Goal: Task Accomplishment & Management: Manage account settings

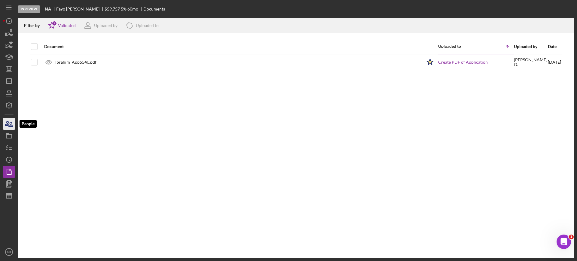
click at [14, 120] on icon "button" at bounding box center [9, 123] width 15 height 15
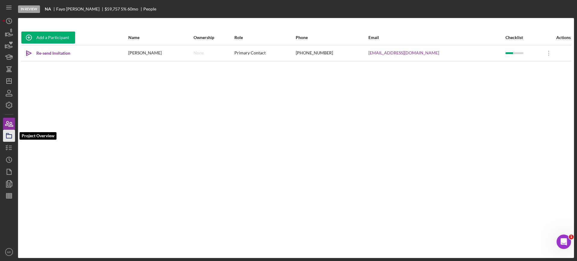
click at [9, 136] on icon "button" at bounding box center [9, 135] width 15 height 15
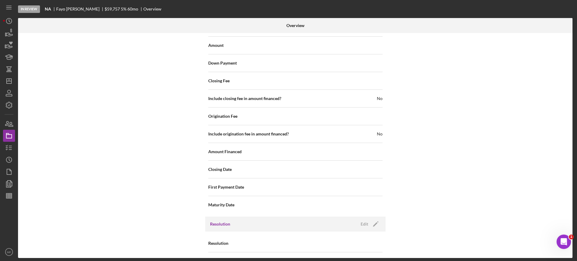
scroll to position [657, 0]
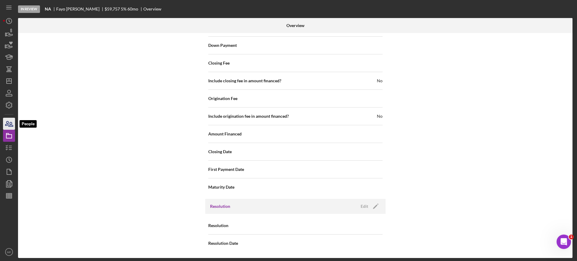
click at [9, 124] on icon "button" at bounding box center [9, 123] width 15 height 15
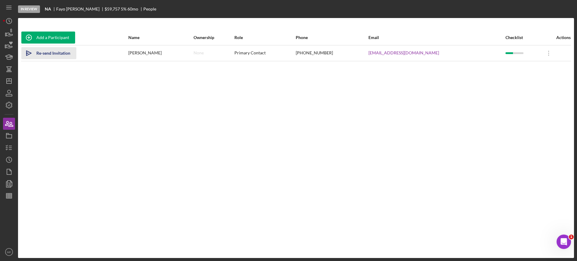
click at [27, 51] on icon "Icon/icon-invite-send" at bounding box center [28, 53] width 15 height 15
click at [8, 20] on icon "Icon/History" at bounding box center [9, 21] width 15 height 15
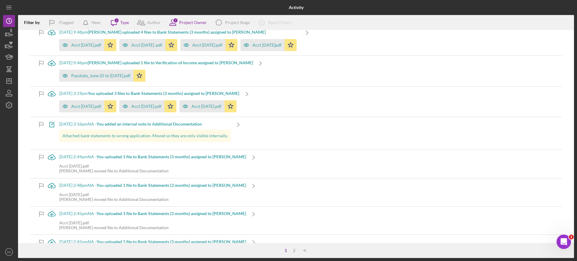
scroll to position [2496, 0]
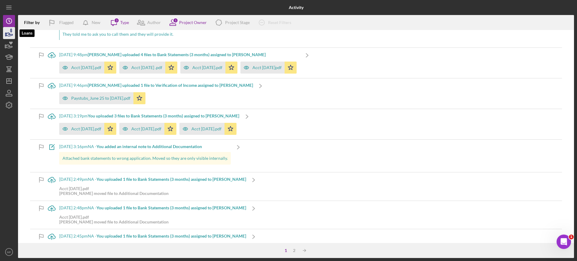
click at [7, 35] on icon "button" at bounding box center [9, 34] width 6 height 3
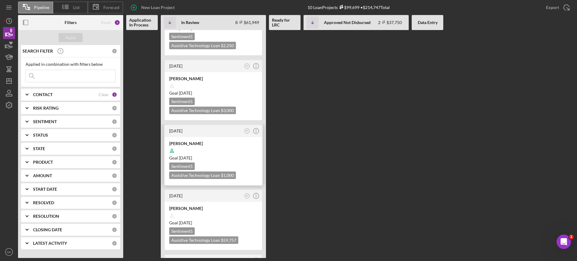
scroll to position [188, 0]
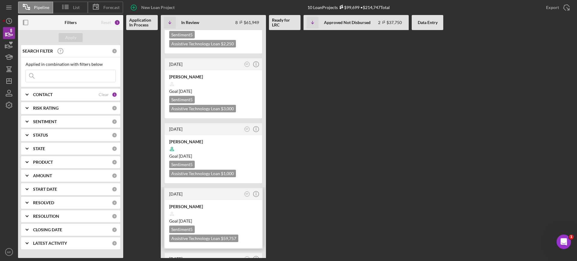
click at [228, 218] on div "Goal 3 weeks from now" at bounding box center [213, 221] width 88 height 6
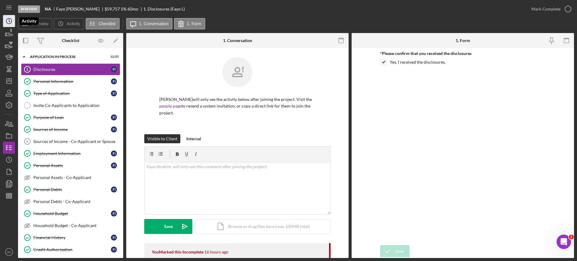
click at [7, 21] on circle "button" at bounding box center [8, 20] width 5 height 5
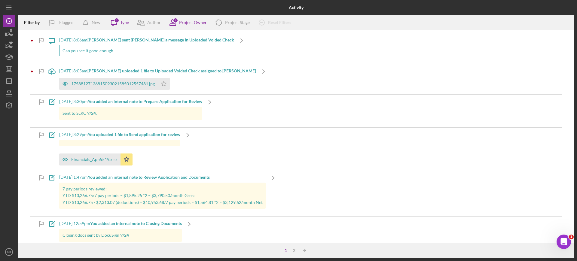
click at [155, 41] on b "[PERSON_NAME] sent [PERSON_NAME] a message in Uploaded Voided Check" at bounding box center [160, 39] width 147 height 5
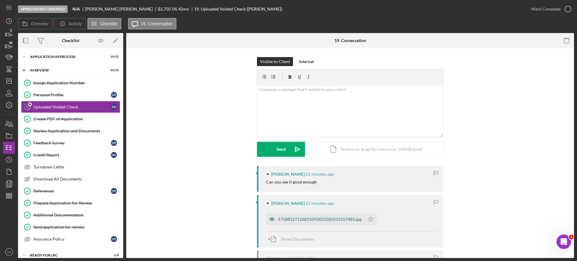
click at [342, 219] on div "17588127126815093021585012557481.jpg" at bounding box center [320, 219] width 84 height 5
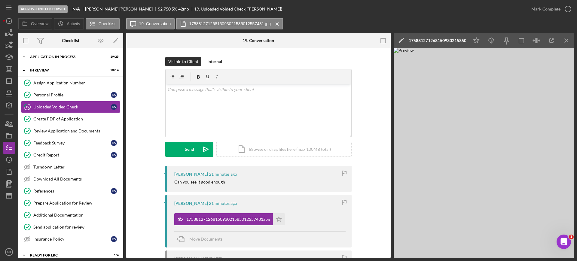
click at [449, 40] on div "17588127126815093021585012557481.jpg" at bounding box center [437, 40] width 57 height 5
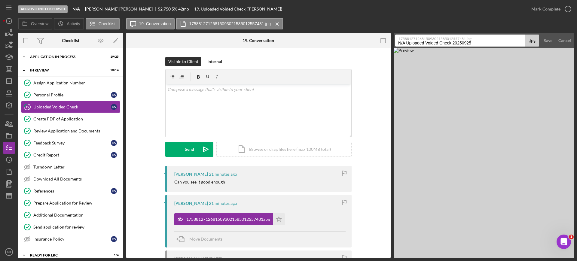
drag, startPoint x: 485, startPoint y: 42, endPoint x: 373, endPoint y: 51, distance: 113.1
click at [373, 51] on div "Overview Internal Workflow Stage Approved Not Disbursed Icon/Dropdown Arrow Arc…" at bounding box center [296, 145] width 556 height 225
type input "Void check"
click at [544, 43] on div "Save" at bounding box center [548, 41] width 9 height 12
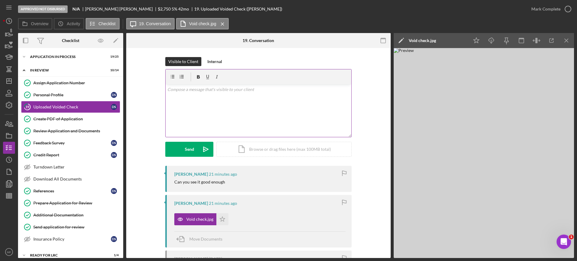
click at [238, 88] on p at bounding box center [258, 89] width 182 height 7
click at [190, 147] on div "Send" at bounding box center [189, 149] width 9 height 15
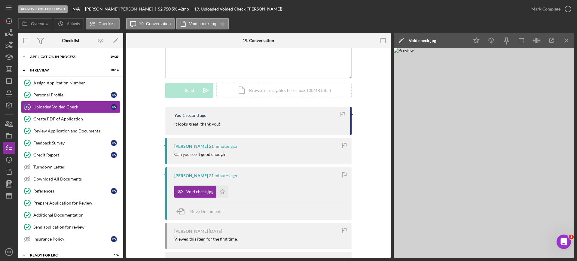
scroll to position [75, 0]
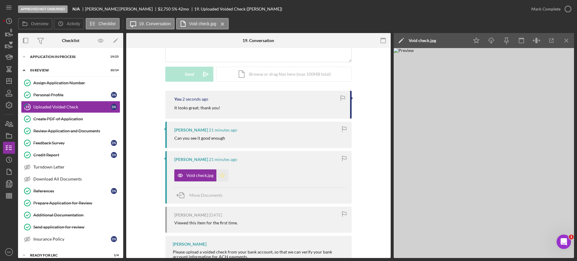
click at [221, 176] on icon "Icon/Star" at bounding box center [222, 176] width 12 height 12
click at [11, 146] on icon "button" at bounding box center [9, 147] width 15 height 15
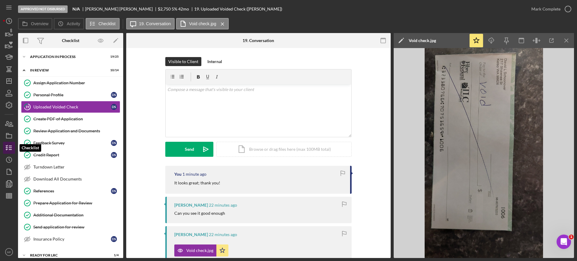
click at [9, 149] on icon "button" at bounding box center [9, 147] width 15 height 15
click at [9, 146] on icon "button" at bounding box center [9, 147] width 15 height 15
click at [6, 149] on icon "button" at bounding box center [9, 147] width 15 height 15
click at [7, 126] on icon "button" at bounding box center [9, 123] width 15 height 15
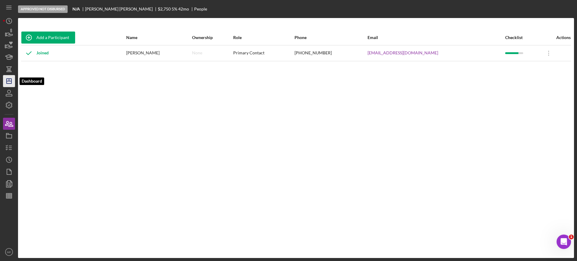
click at [10, 80] on icon "Icon/Dashboard" at bounding box center [9, 81] width 15 height 15
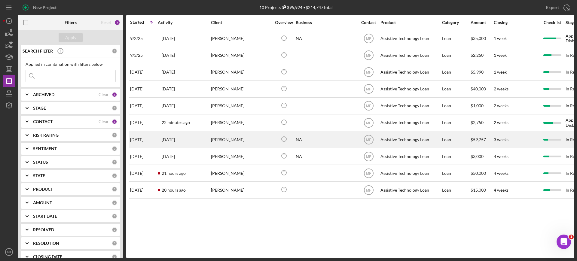
click at [260, 141] on div "[PERSON_NAME]" at bounding box center [241, 140] width 60 height 16
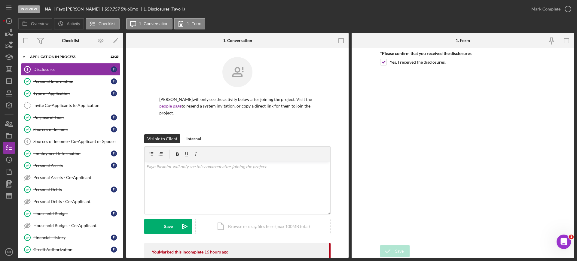
click at [54, 72] on div "Disclosures" at bounding box center [72, 69] width 78 height 5
click at [66, 81] on div "Personal Information" at bounding box center [72, 81] width 78 height 5
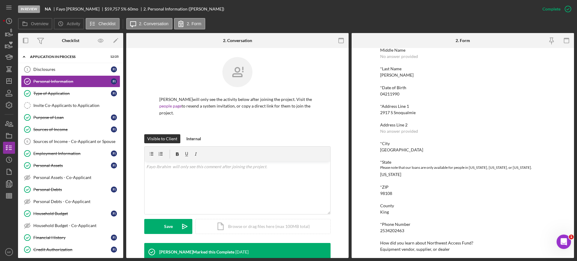
scroll to position [52, 0]
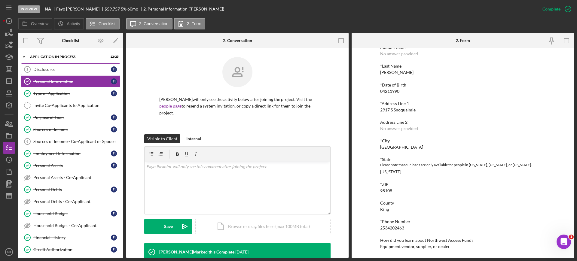
click at [53, 69] on div "Disclosures" at bounding box center [72, 69] width 78 height 5
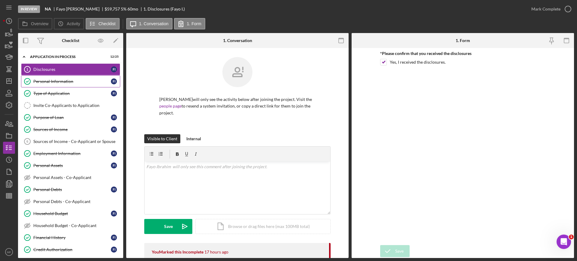
click at [57, 79] on div "Personal Information" at bounding box center [72, 81] width 78 height 5
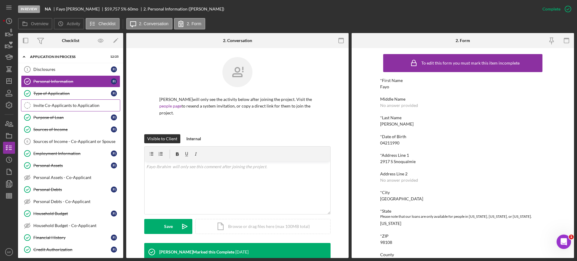
click at [74, 108] on link "Invite Co-Applicants to Application Invite Co-Applicants to Application" at bounding box center [70, 106] width 99 height 12
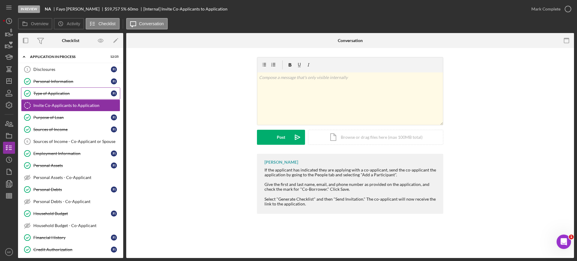
click at [51, 91] on div "Type of Application" at bounding box center [72, 93] width 78 height 5
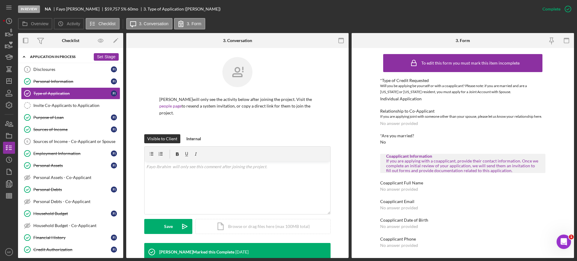
click at [51, 56] on div "Application In Process" at bounding box center [60, 57] width 61 height 4
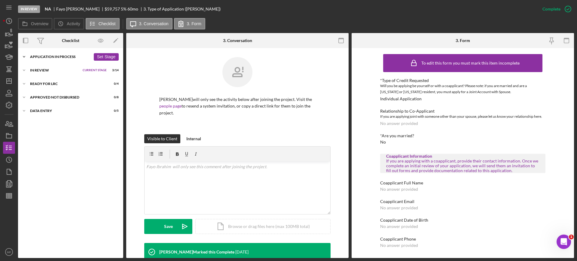
click at [51, 56] on div "Application In Process" at bounding box center [60, 57] width 61 height 4
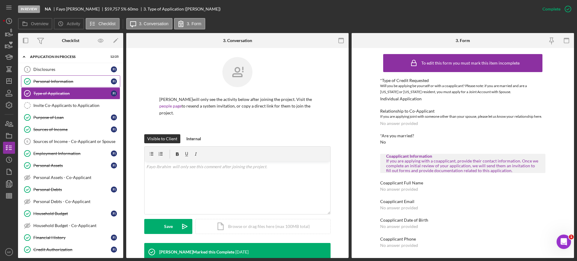
click at [57, 80] on div "Personal Information" at bounding box center [72, 81] width 78 height 5
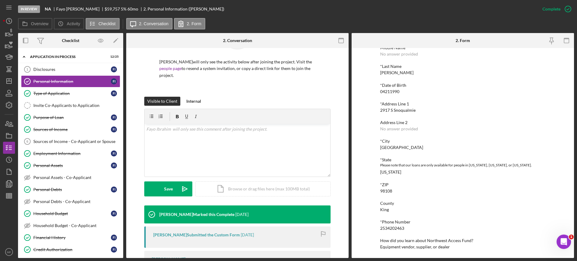
scroll to position [52, 0]
click at [11, 126] on icon "button" at bounding box center [9, 123] width 15 height 15
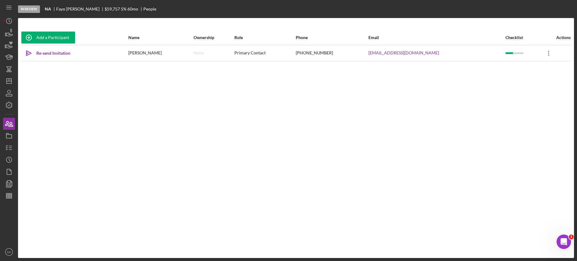
click at [542, 56] on icon "Icon/Overflow" at bounding box center [548, 53] width 15 height 15
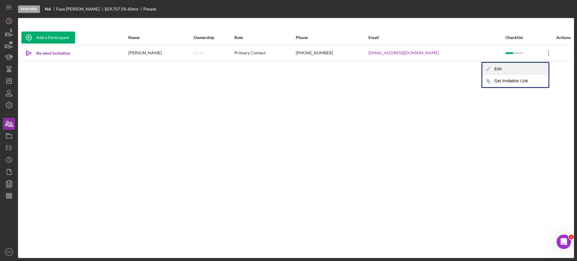
click at [505, 73] on div "Icon/Edit Edit" at bounding box center [516, 69] width 66 height 12
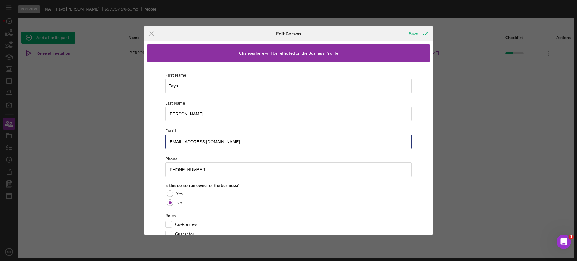
drag, startPoint x: 215, startPoint y: 141, endPoint x: 163, endPoint y: 144, distance: 52.4
click at [163, 144] on div "First Name Fayo Last Name Ibrahim Email flya4d@yahoo.com Phone (253) 420-2463 I…" at bounding box center [288, 156] width 283 height 188
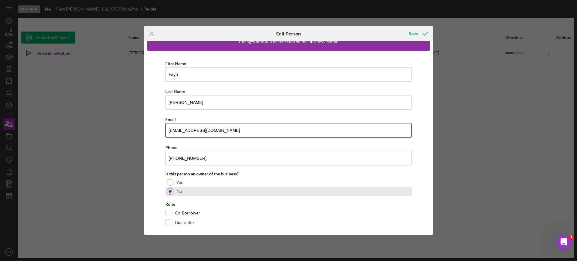
scroll to position [17, 0]
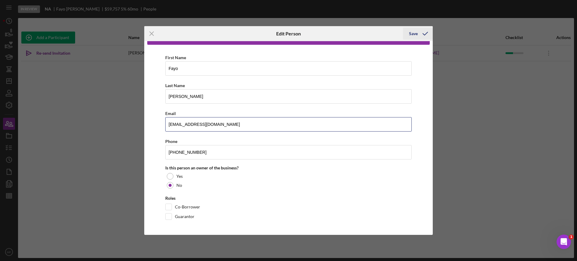
type input "leyubella@gmail.com"
click at [414, 34] on div "Save" at bounding box center [413, 34] width 9 height 12
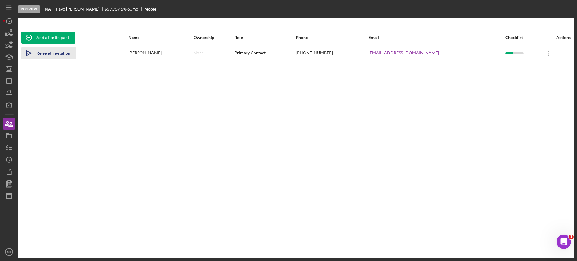
click at [48, 55] on div "Re-send Invitation" at bounding box center [53, 53] width 34 height 12
click at [50, 35] on div "Add a Participant" at bounding box center [52, 38] width 33 height 12
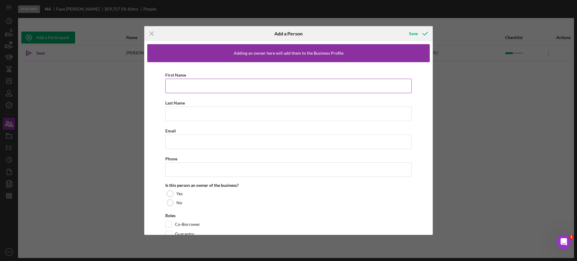
click at [208, 86] on input "First Name" at bounding box center [288, 86] width 247 height 14
type input "Roman"
type input "[PERSON_NAME]"
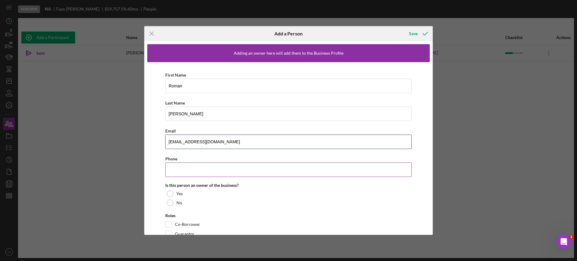
type input "romierome1998@icloud.com"
click at [199, 171] on input "Phone" at bounding box center [288, 170] width 247 height 14
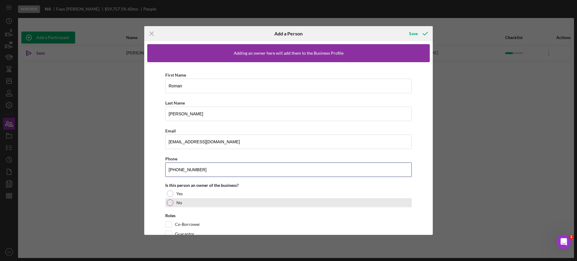
type input "(206) 426-5622"
click at [171, 202] on div at bounding box center [170, 203] width 7 height 7
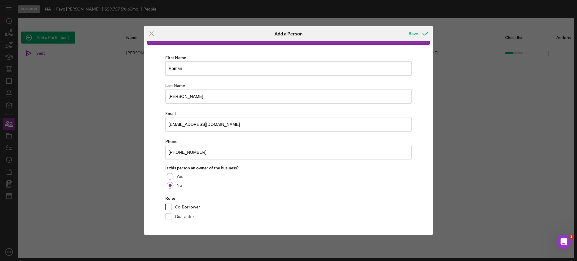
click at [170, 207] on input "Co-Borrower" at bounding box center [169, 207] width 6 height 6
checkbox input "true"
click at [416, 34] on div "Save" at bounding box center [413, 34] width 9 height 12
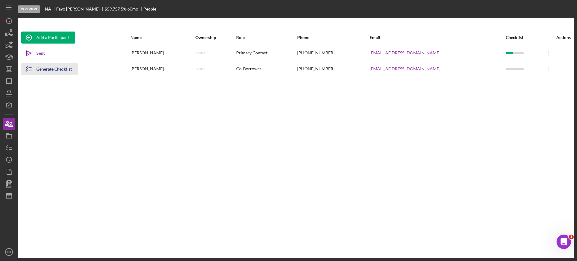
click at [57, 70] on div "Generate Checklist" at bounding box center [53, 69] width 35 height 12
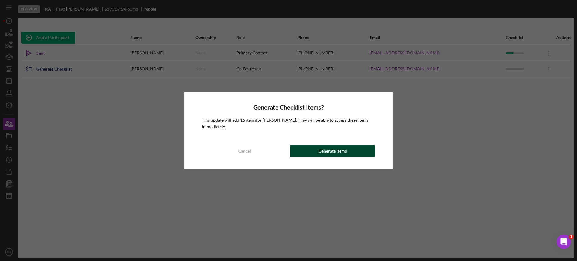
click at [326, 154] on div "Generate Items" at bounding box center [333, 151] width 28 height 12
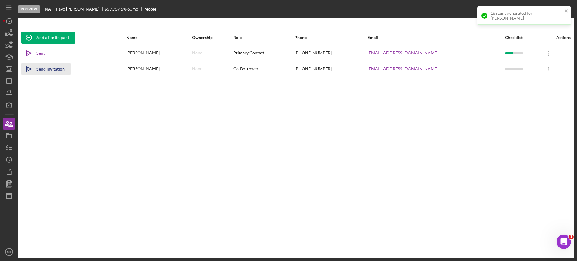
click at [52, 70] on div "Send Invitation" at bounding box center [50, 69] width 28 height 12
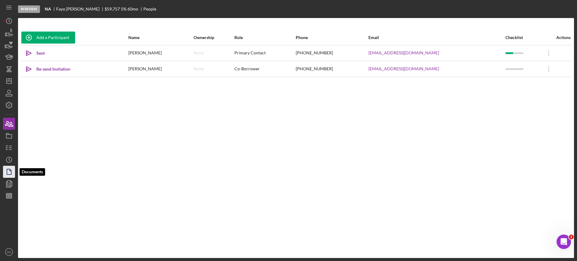
click at [8, 170] on icon "button" at bounding box center [9, 171] width 15 height 15
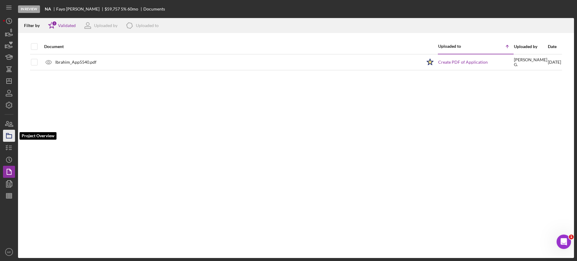
click at [11, 135] on rect "button" at bounding box center [8, 137] width 5 height 4
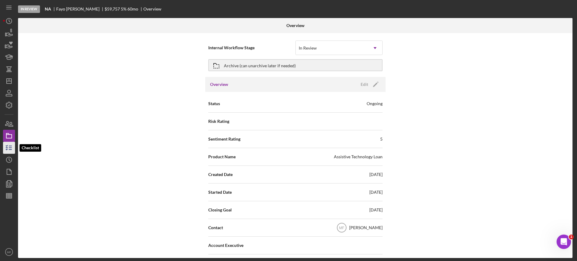
click at [12, 142] on icon "button" at bounding box center [9, 147] width 15 height 15
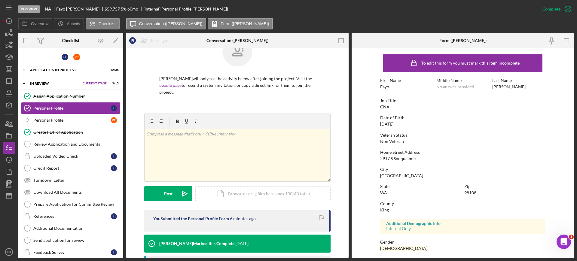
scroll to position [14, 0]
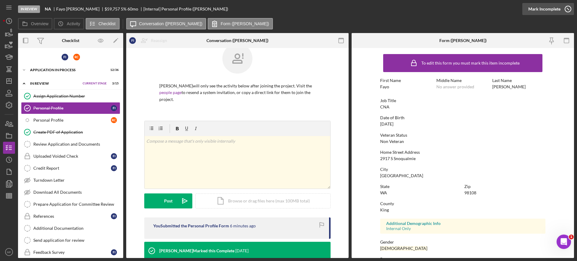
click at [563, 8] on icon "button" at bounding box center [568, 9] width 15 height 15
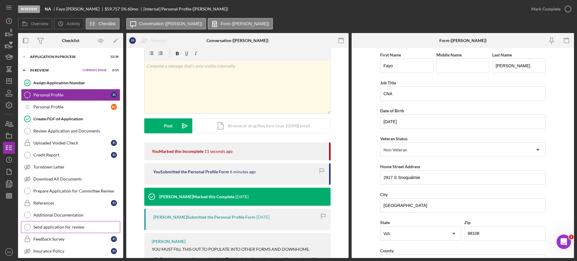
scroll to position [0, 0]
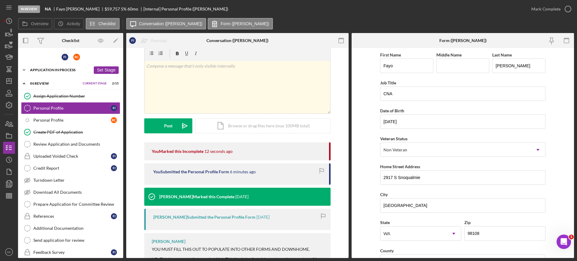
click at [57, 73] on div "Icon/Expander Application In Process 12 / 36 Set Stage" at bounding box center [70, 70] width 105 height 12
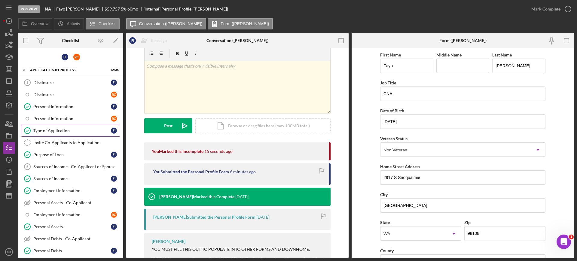
click at [49, 132] on div "Type of Application" at bounding box center [72, 130] width 78 height 5
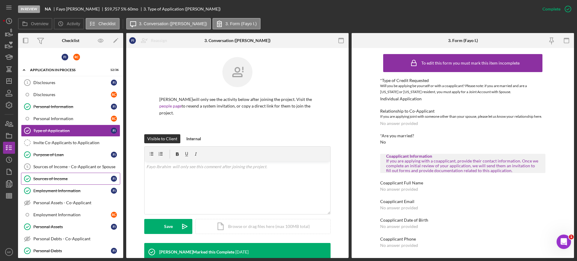
click at [61, 179] on div "Sources of Income" at bounding box center [72, 178] width 78 height 5
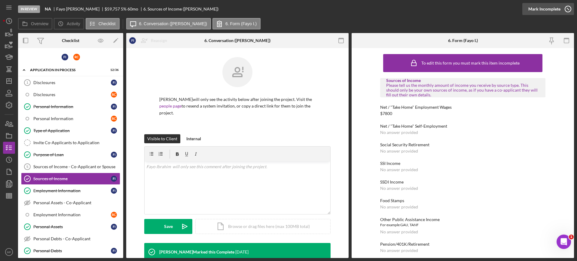
click at [556, 9] on div "Mark Incomplete" at bounding box center [545, 9] width 32 height 12
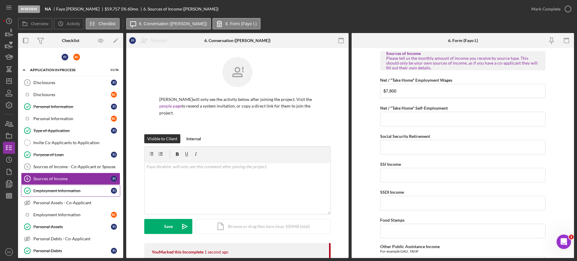
click at [46, 193] on div "Employment Information" at bounding box center [72, 191] width 78 height 5
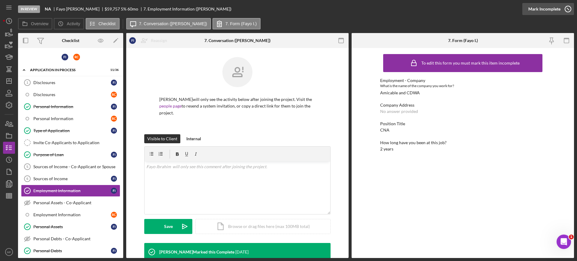
click at [550, 11] on div "Mark Incomplete" at bounding box center [545, 9] width 32 height 12
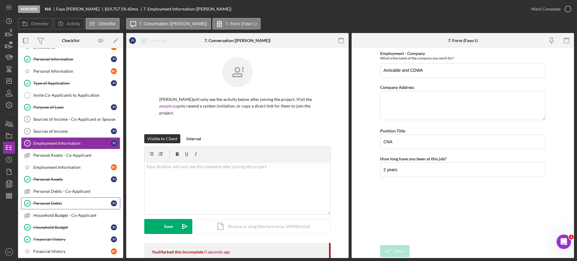
scroll to position [75, 0]
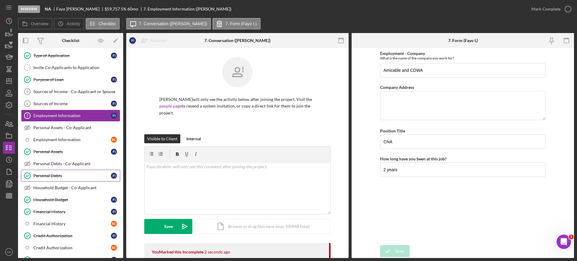
click at [42, 176] on div "Personal Debts" at bounding box center [72, 175] width 78 height 5
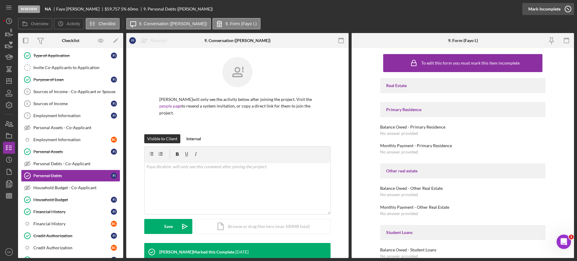
click at [565, 8] on icon "button" at bounding box center [568, 9] width 15 height 15
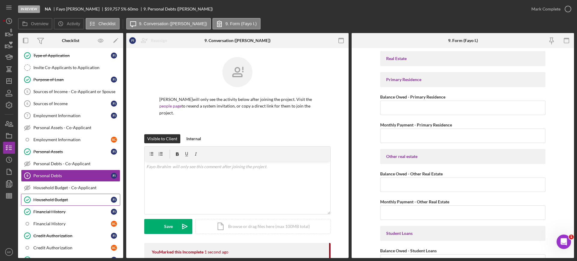
click at [51, 200] on div "Household Budget" at bounding box center [72, 200] width 78 height 5
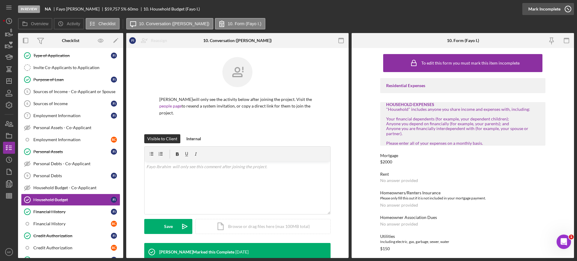
click at [560, 9] on div "Mark Incomplete" at bounding box center [545, 9] width 32 height 12
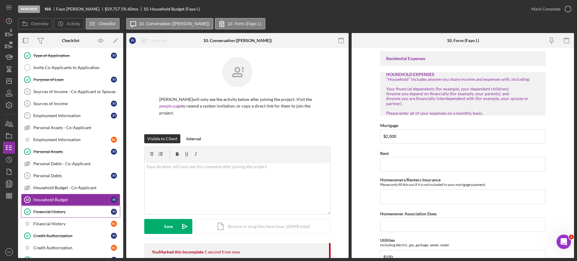
click at [60, 212] on div "Financial History" at bounding box center [72, 212] width 78 height 5
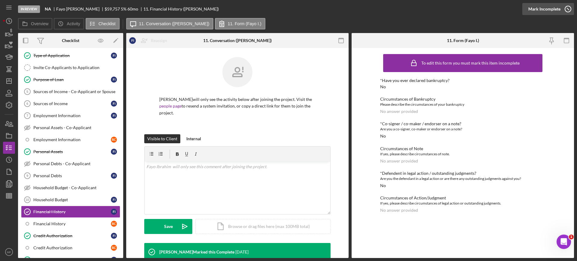
click at [551, 9] on div "Mark Incomplete" at bounding box center [545, 9] width 32 height 12
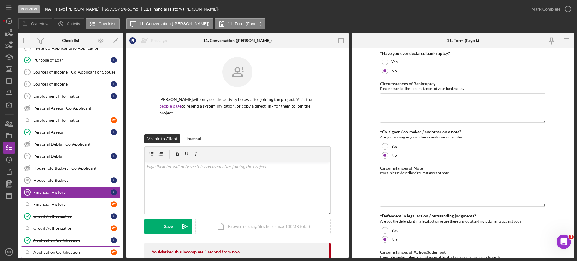
scroll to position [150, 0]
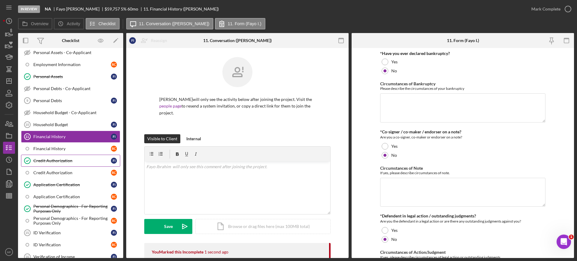
click at [60, 161] on div "Credit Authorization" at bounding box center [72, 160] width 78 height 5
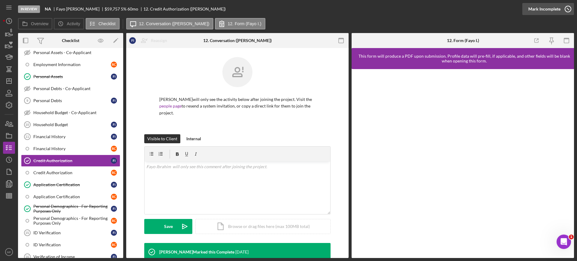
click at [551, 8] on div "Mark Incomplete" at bounding box center [545, 9] width 32 height 12
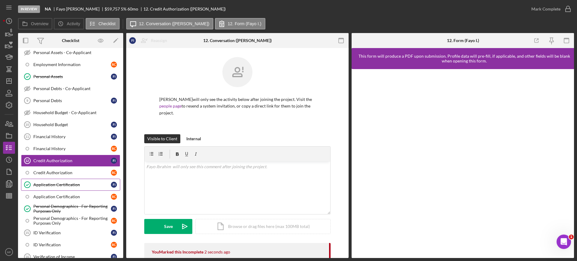
click at [66, 187] on div "Application Certification" at bounding box center [72, 184] width 78 height 5
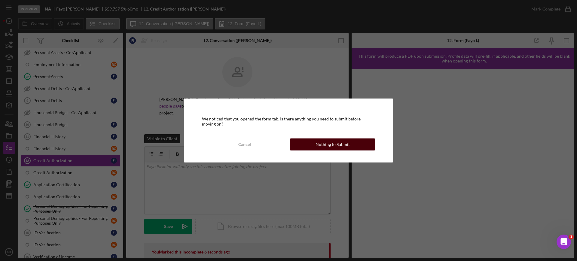
click at [335, 146] on div "Nothing to Submit" at bounding box center [333, 145] width 34 height 12
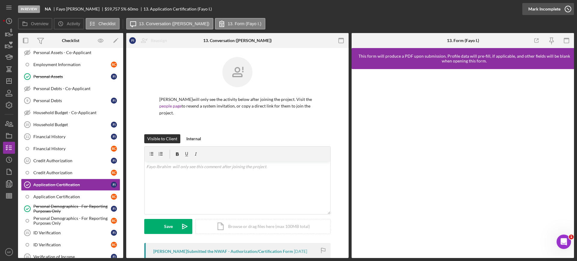
click at [547, 11] on div "Mark Incomplete" at bounding box center [545, 9] width 32 height 12
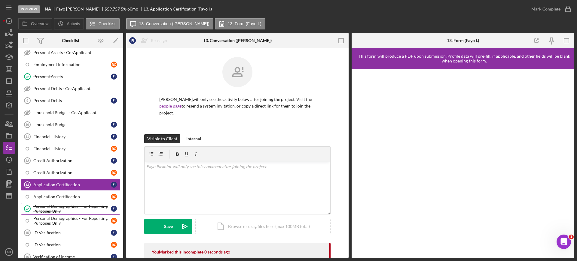
click at [52, 211] on div "Personal Demographics - For Reporting Purposes Only" at bounding box center [72, 209] width 78 height 10
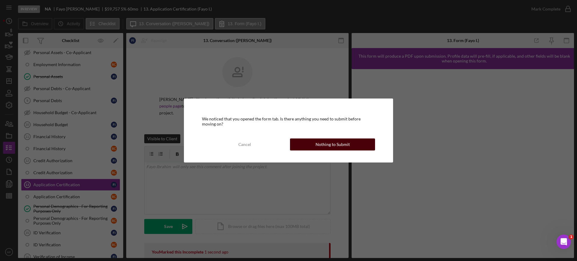
click at [338, 147] on div "Nothing to Submit" at bounding box center [333, 145] width 34 height 12
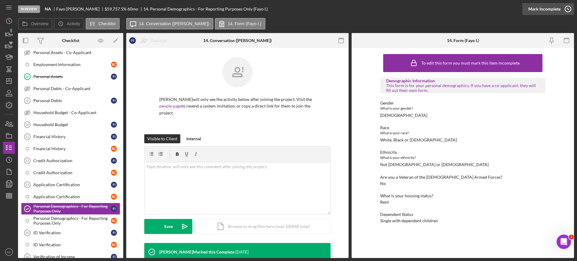
click at [556, 8] on div "Mark Incomplete" at bounding box center [545, 9] width 32 height 12
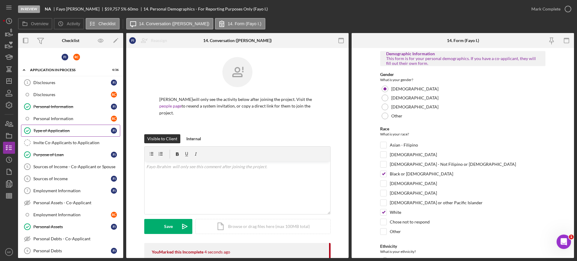
click at [59, 133] on div "Type of Application" at bounding box center [72, 130] width 78 height 5
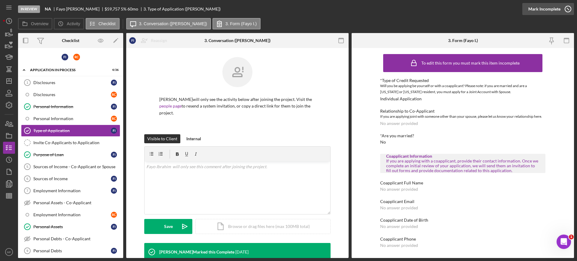
click at [562, 8] on icon "button" at bounding box center [568, 9] width 15 height 15
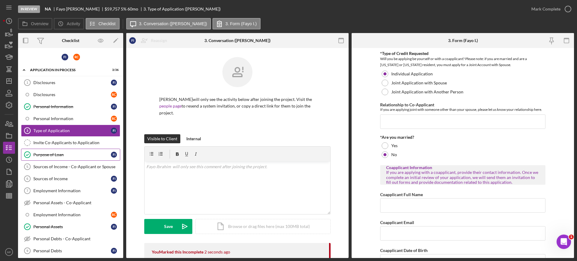
click at [56, 158] on link "Purpose of Loan Purpose of Loan F I" at bounding box center [70, 155] width 99 height 12
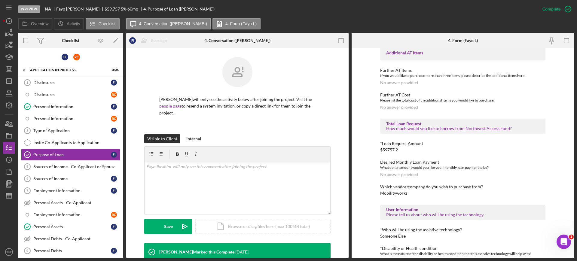
scroll to position [263, 0]
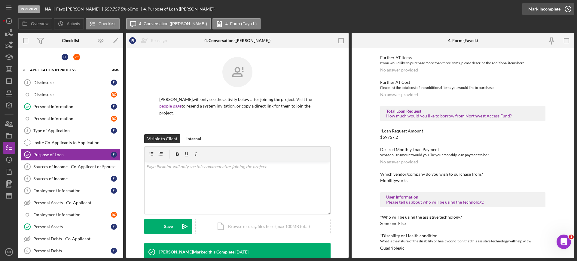
click at [562, 9] on icon "button" at bounding box center [568, 9] width 15 height 15
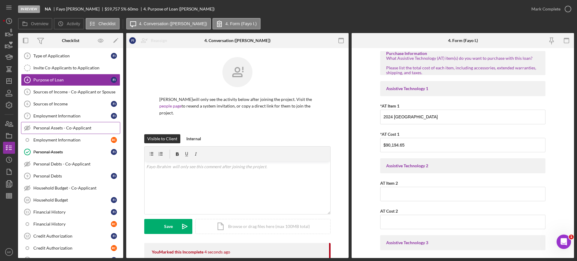
scroll to position [75, 0]
click at [51, 152] on div "Personal Assets" at bounding box center [72, 151] width 78 height 5
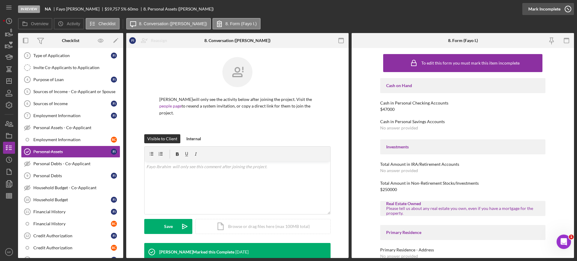
click at [555, 8] on div "Mark Incomplete" at bounding box center [545, 9] width 32 height 12
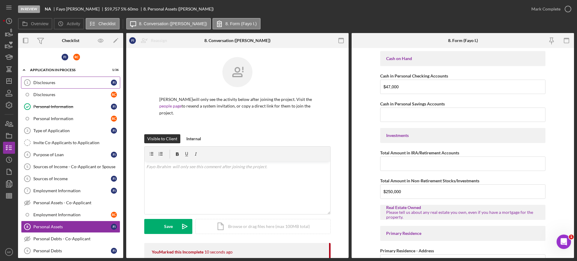
click at [59, 83] on div "Disclosures" at bounding box center [72, 82] width 78 height 5
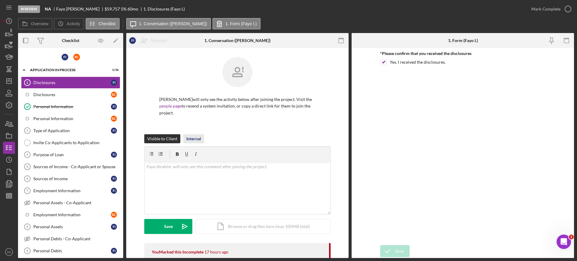
click at [195, 134] on div "Internal" at bounding box center [193, 138] width 15 height 9
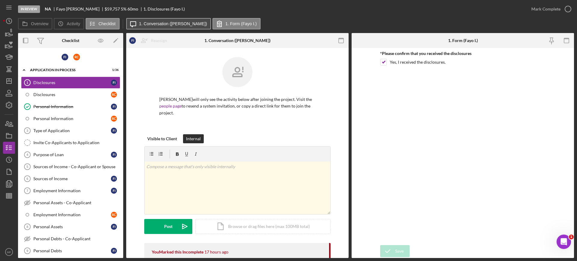
click at [160, 24] on label "1. Conversation ([PERSON_NAME])" at bounding box center [173, 23] width 68 height 5
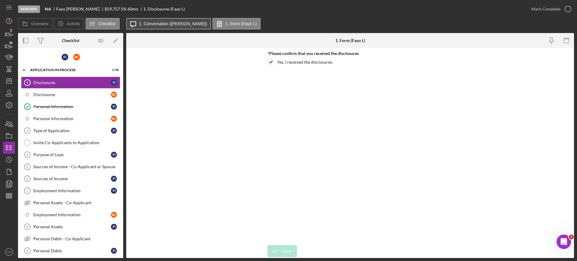
click at [160, 24] on label "1. Conversation ([PERSON_NAME])" at bounding box center [173, 23] width 68 height 5
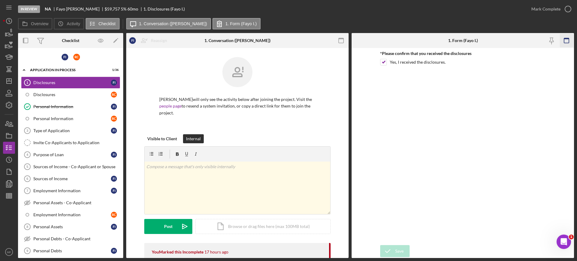
click at [567, 40] on icon "button" at bounding box center [567, 41] width 14 height 14
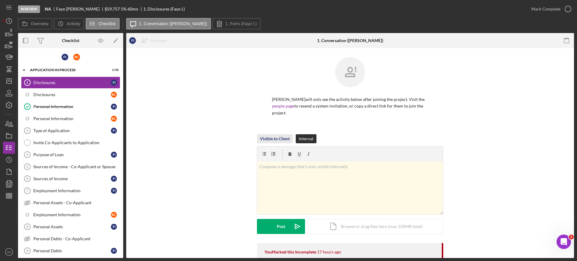
click at [266, 134] on div "Visible to Client" at bounding box center [275, 138] width 30 height 9
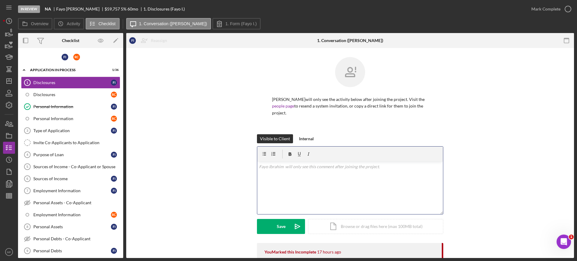
click at [282, 164] on p at bounding box center [350, 167] width 182 height 7
click at [289, 164] on p at bounding box center [350, 167] width 182 height 7
drag, startPoint x: 259, startPoint y: 160, endPoint x: 307, endPoint y: 168, distance: 48.7
click at [307, 168] on div "v Color teal Color pink Remove color Add row above Add row below Add column bef…" at bounding box center [350, 188] width 186 height 53
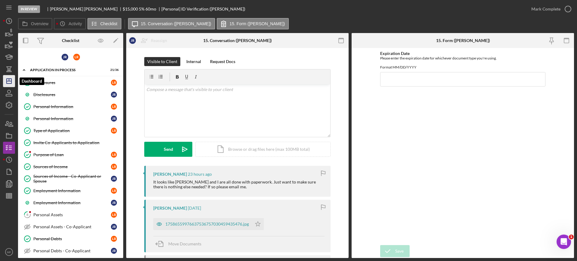
click at [10, 81] on icon "Icon/Dashboard" at bounding box center [9, 81] width 15 height 15
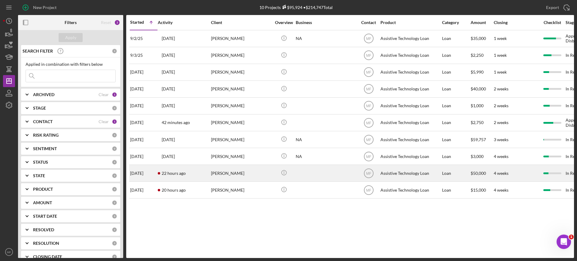
click at [250, 171] on div "[PERSON_NAME]" at bounding box center [241, 173] width 60 height 16
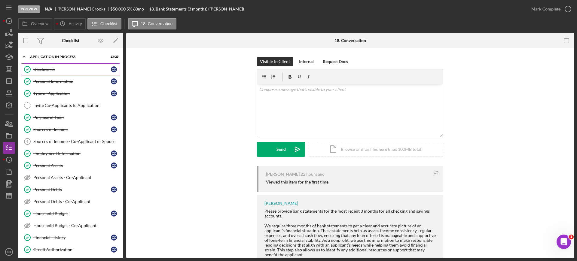
click at [53, 69] on div "Disclosures" at bounding box center [72, 69] width 78 height 5
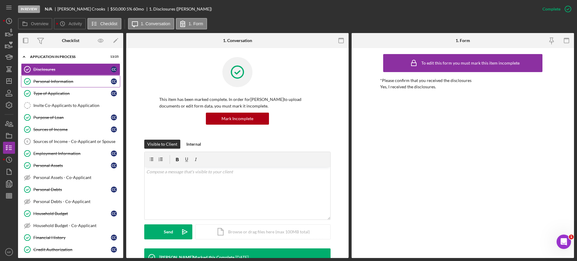
click at [59, 80] on div "Personal Information" at bounding box center [72, 81] width 78 height 5
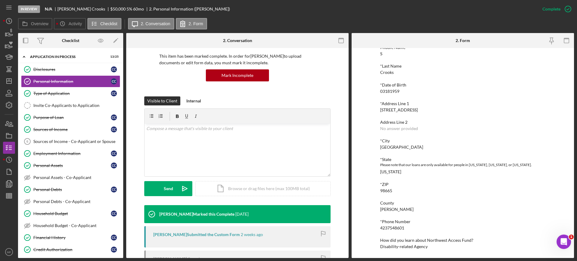
scroll to position [75, 0]
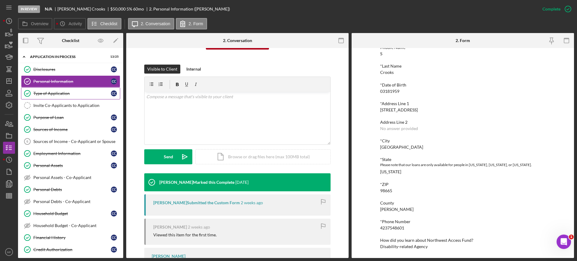
click at [50, 92] on div "Type of Application" at bounding box center [72, 93] width 78 height 5
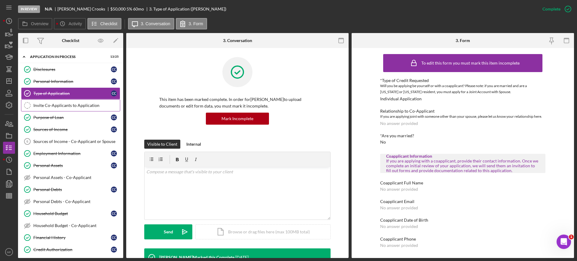
click at [60, 105] on div "Invite Co-Applicants to Application" at bounding box center [76, 105] width 87 height 5
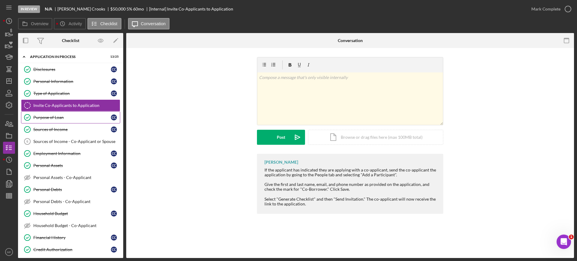
click at [41, 118] on div "Purpose of Loan" at bounding box center [72, 117] width 78 height 5
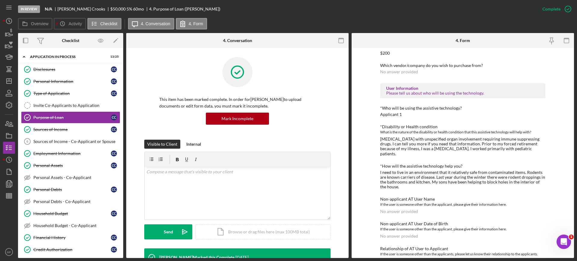
scroll to position [411, 0]
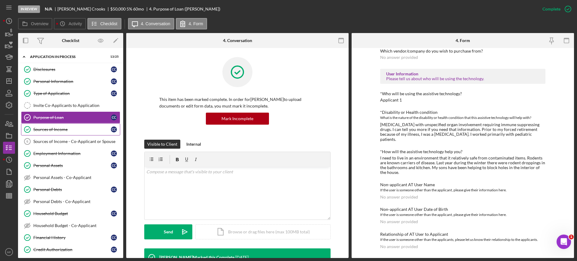
click at [44, 128] on div "Sources of Income" at bounding box center [72, 129] width 78 height 5
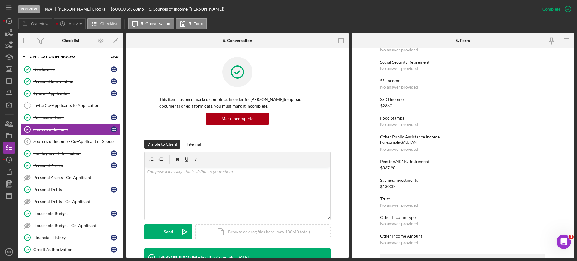
scroll to position [71, 0]
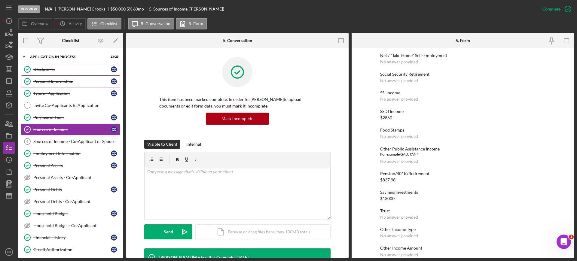
click at [55, 80] on div "Personal Information" at bounding box center [72, 81] width 78 height 5
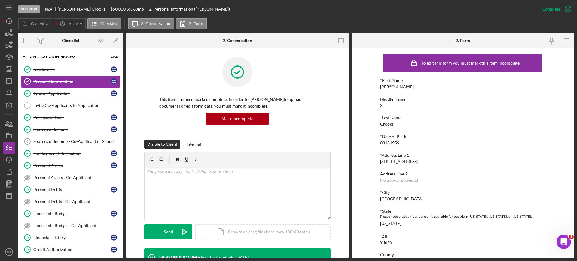
click at [51, 93] on div "Type of Application" at bounding box center [72, 93] width 78 height 5
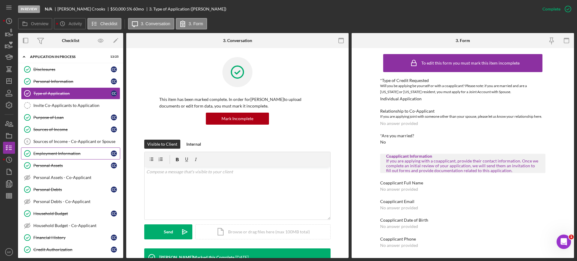
click at [61, 153] on div "Employment Information" at bounding box center [72, 153] width 78 height 5
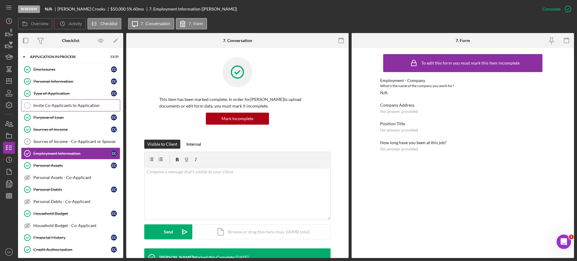
click at [58, 105] on div "Invite Co-Applicants to Application" at bounding box center [76, 105] width 87 height 5
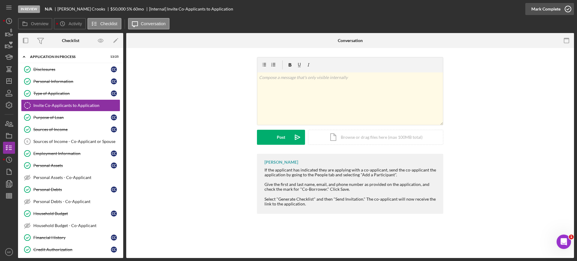
click at [569, 6] on icon "button" at bounding box center [568, 9] width 15 height 15
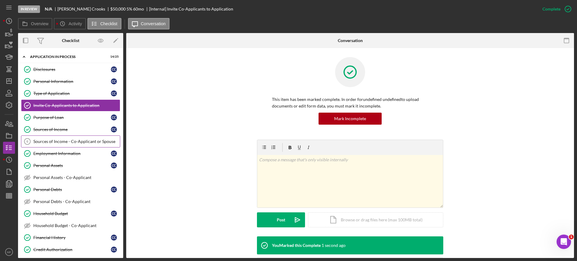
click at [55, 144] on link "Sources of Income - Co-Applicant or Spouse 6 Sources of Income - Co-Applicant o…" at bounding box center [70, 142] width 99 height 12
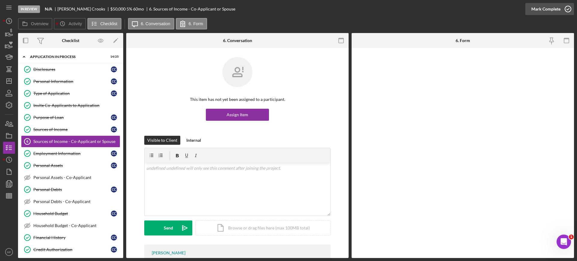
click at [567, 6] on circle "button" at bounding box center [568, 9] width 6 height 6
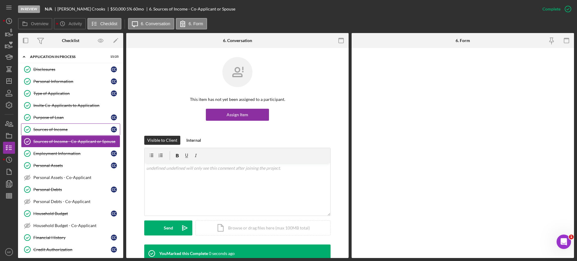
click at [56, 128] on div "Sources of Income" at bounding box center [72, 129] width 78 height 5
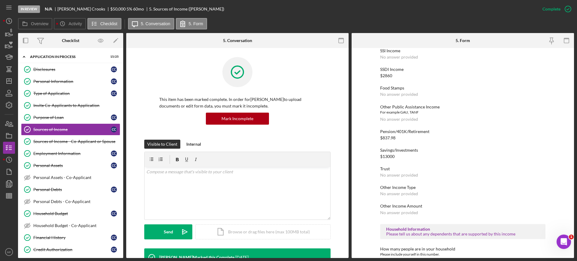
scroll to position [150, 0]
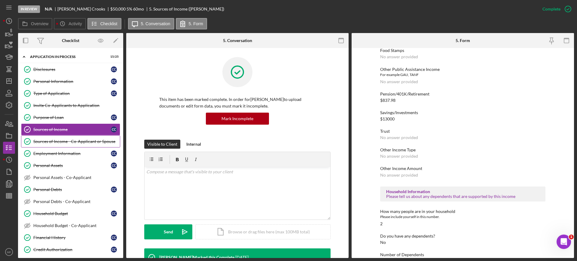
click at [63, 141] on div "Sources of Income - Co-Applicant or Spouse" at bounding box center [76, 141] width 87 height 5
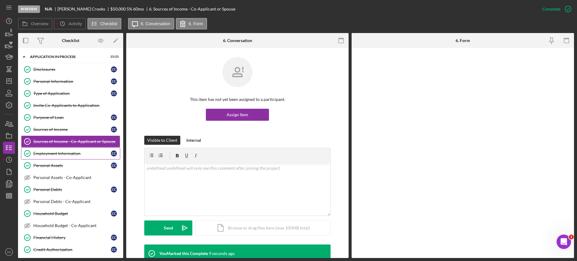
click at [72, 151] on div "Employment Information" at bounding box center [72, 153] width 78 height 5
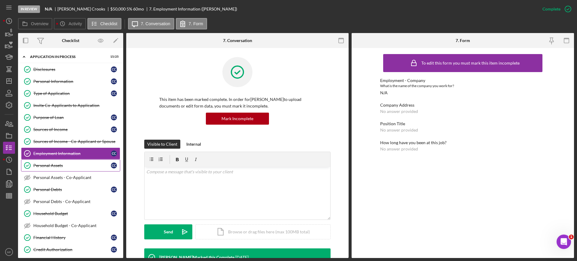
click at [50, 161] on link "Personal Assets Personal Assets C C" at bounding box center [70, 166] width 99 height 12
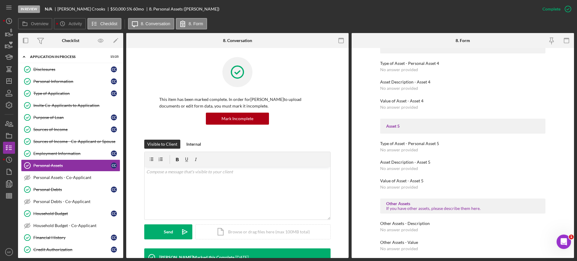
scroll to position [594, 0]
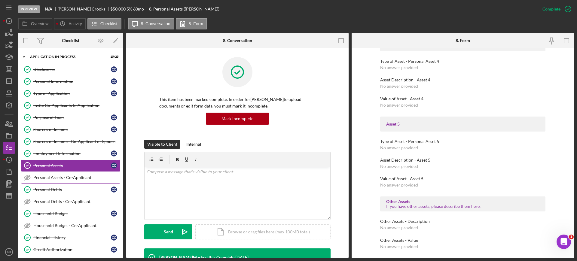
click at [62, 176] on div "Personal Assets - Co-Applicant" at bounding box center [76, 177] width 87 height 5
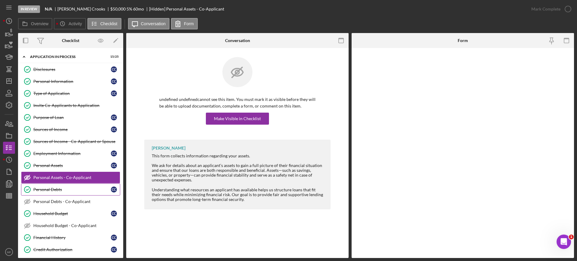
click at [49, 190] on div "Personal Debts" at bounding box center [72, 189] width 78 height 5
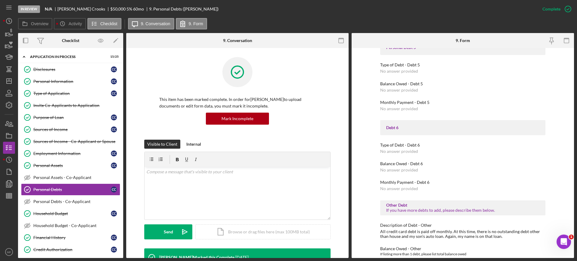
scroll to position [593, 0]
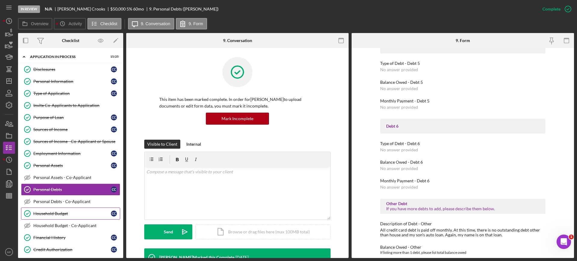
click at [60, 212] on div "Household Budget" at bounding box center [72, 213] width 78 height 5
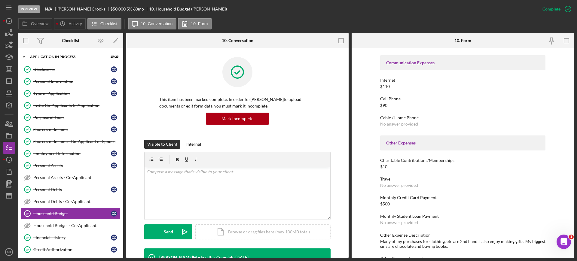
scroll to position [883, 0]
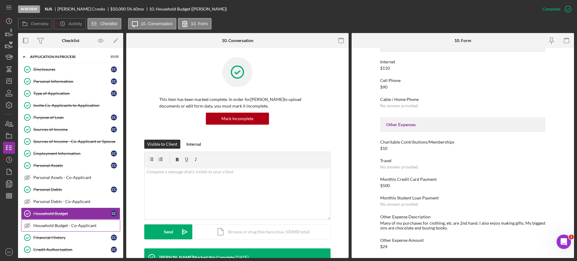
click at [72, 226] on div "Household Budget - Co-Applicant" at bounding box center [76, 225] width 87 height 5
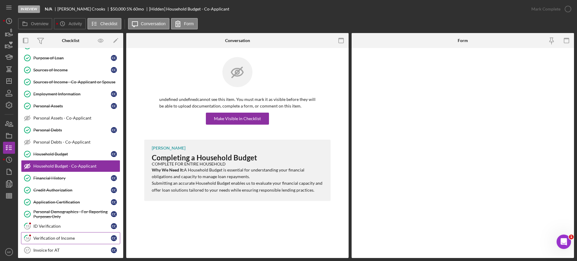
scroll to position [75, 0]
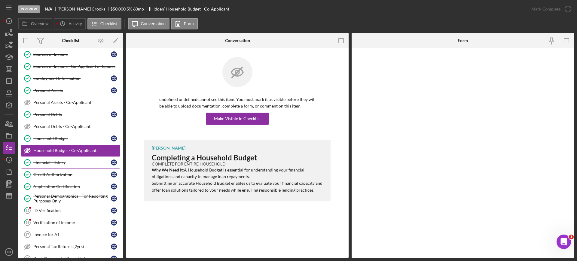
click at [53, 164] on div "Financial History" at bounding box center [72, 162] width 78 height 5
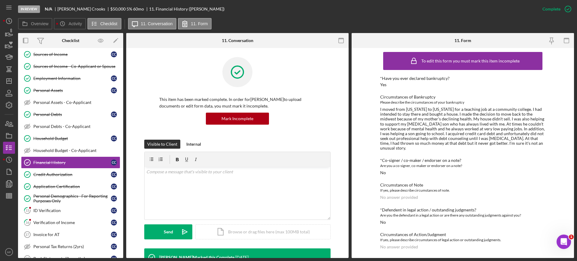
scroll to position [2, 0]
click at [48, 174] on div "Credit Authorization" at bounding box center [72, 174] width 78 height 5
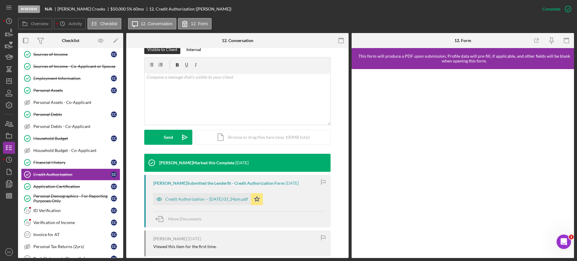
scroll to position [113, 0]
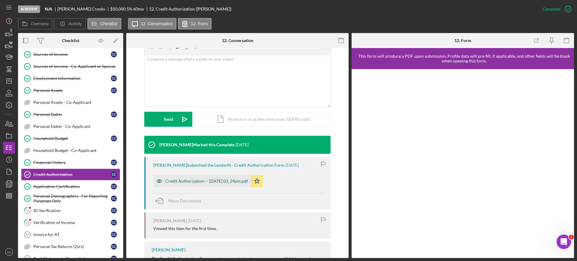
click at [228, 181] on div "Credit Authorization -- 2025-09-22 03_24pm.pdf" at bounding box center [206, 181] width 83 height 5
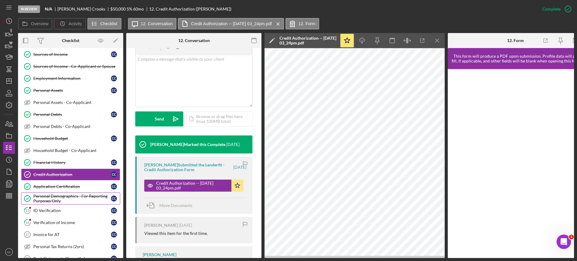
click at [66, 195] on div "Personal Demographics - For Reporting Purposes Only" at bounding box center [72, 199] width 78 height 10
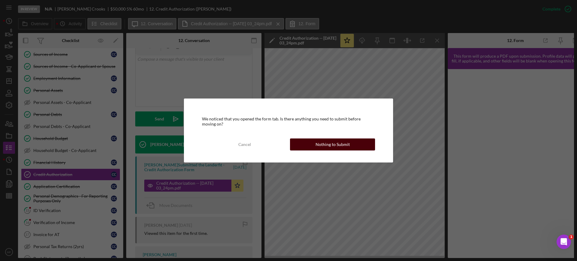
click at [338, 144] on div "Nothing to Submit" at bounding box center [333, 145] width 34 height 12
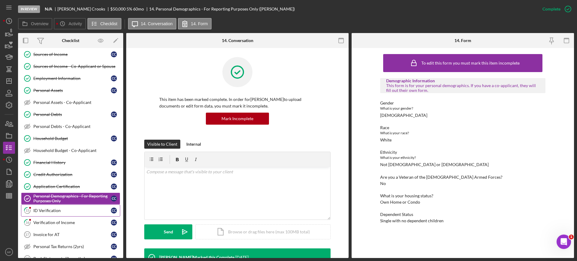
click at [47, 211] on div "ID Verification" at bounding box center [72, 210] width 78 height 5
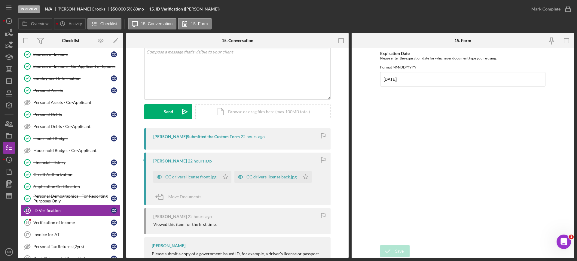
scroll to position [75, 0]
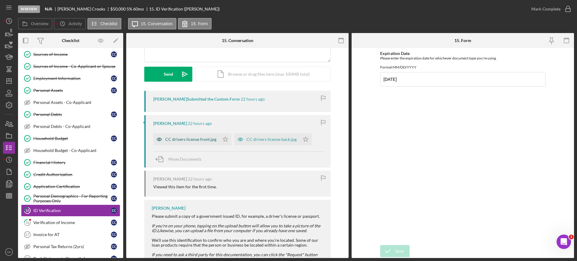
click at [201, 139] on div "CC drivers license front.jpg" at bounding box center [190, 139] width 51 height 5
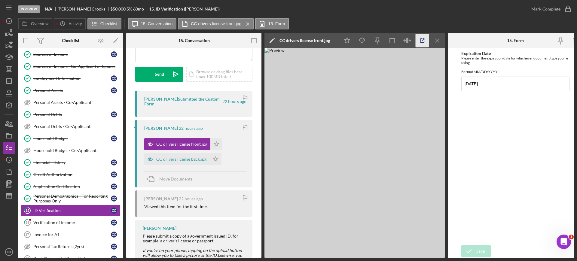
click at [423, 36] on icon "button" at bounding box center [423, 41] width 14 height 14
click at [216, 141] on icon "Icon/Star" at bounding box center [216, 144] width 12 height 12
click at [176, 159] on div "CC drivers license back.jpg" at bounding box center [181, 159] width 50 height 5
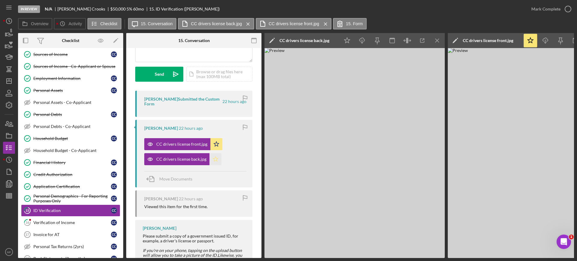
click at [215, 157] on polygon "button" at bounding box center [215, 159] width 5 height 5
click at [559, 9] on div "Mark Complete" at bounding box center [546, 9] width 29 height 12
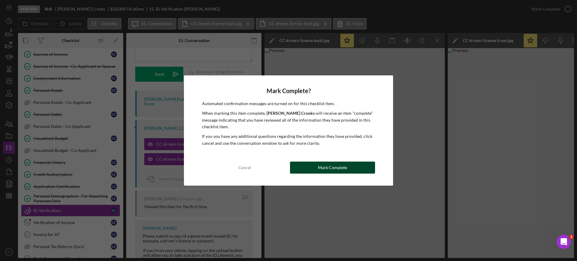
click at [323, 167] on div "Mark Complete" at bounding box center [332, 168] width 29 height 12
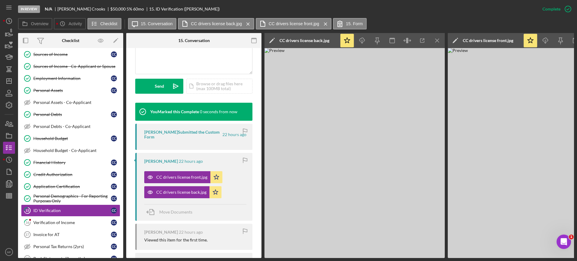
scroll to position [164, 0]
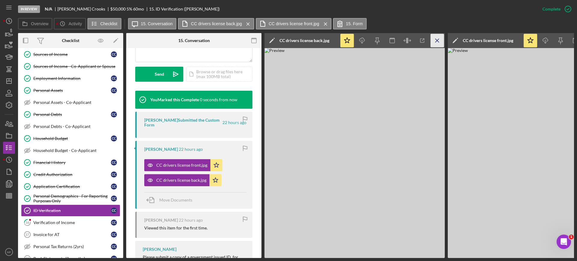
click at [435, 39] on icon "Icon/Menu Close" at bounding box center [438, 41] width 14 height 14
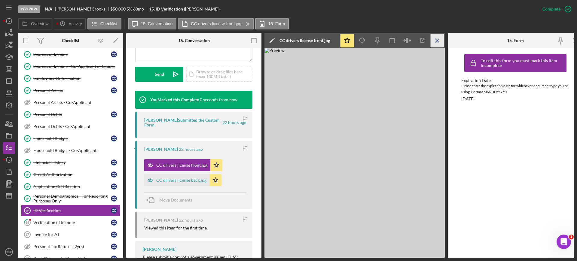
click at [435, 39] on icon "Icon/Menu Close" at bounding box center [438, 41] width 14 height 14
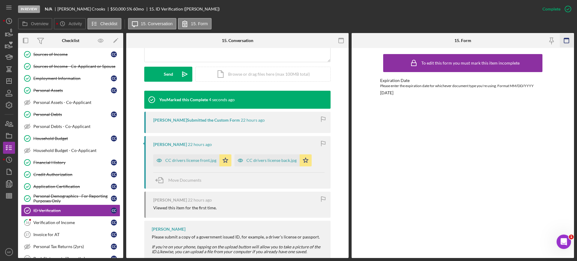
click at [567, 39] on icon "button" at bounding box center [567, 41] width 14 height 14
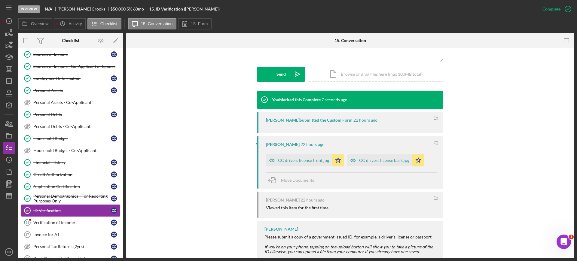
click at [60, 207] on link "ID Verification ID Verification C C" at bounding box center [70, 211] width 99 height 12
click at [56, 220] on link "16 Verification of Income C C" at bounding box center [70, 223] width 99 height 12
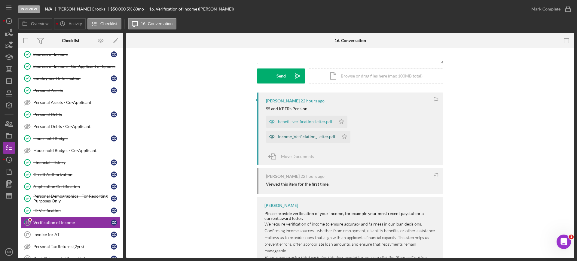
scroll to position [75, 0]
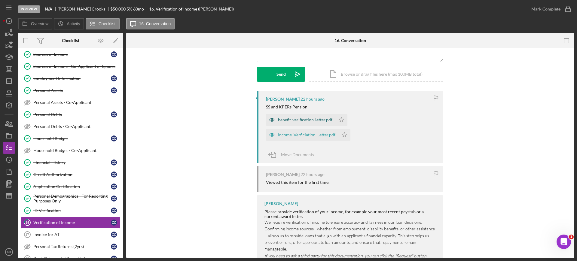
click at [304, 120] on div "benefit-verification-letter.pdf" at bounding box center [305, 120] width 54 height 5
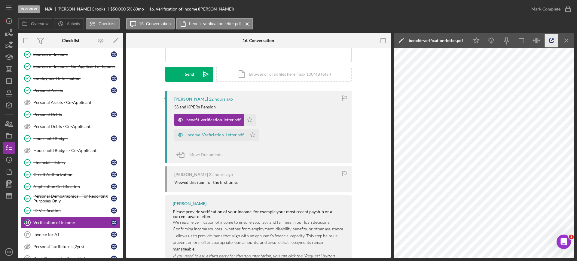
click at [550, 40] on icon "button" at bounding box center [552, 41] width 14 height 14
click at [14, 185] on icon "button" at bounding box center [9, 183] width 15 height 15
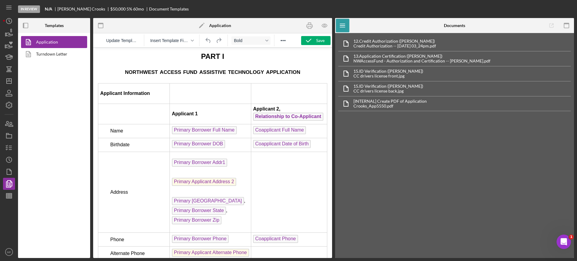
scroll to position [977, 0]
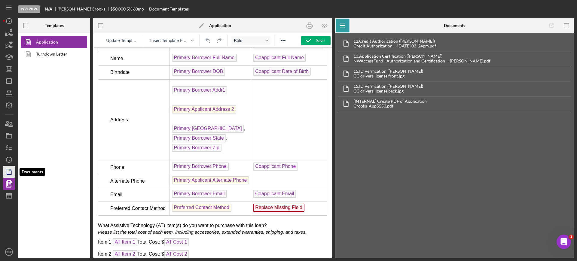
click at [8, 174] on icon "button" at bounding box center [9, 171] width 15 height 15
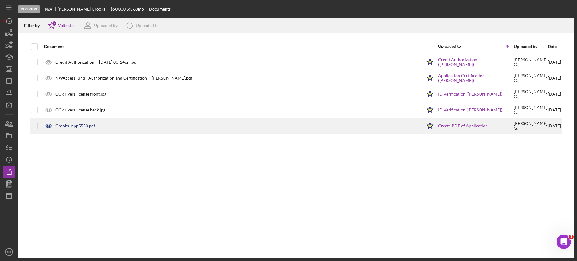
click at [83, 127] on div "Crooks_App5550.pdf" at bounding box center [75, 126] width 40 height 5
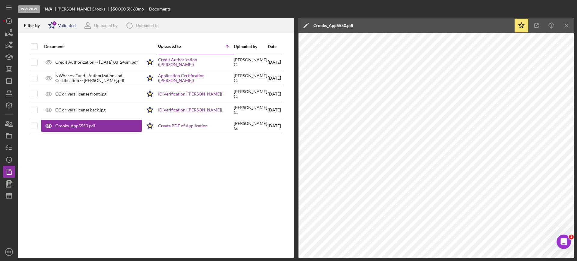
click at [66, 27] on div "Validated" at bounding box center [67, 25] width 18 height 5
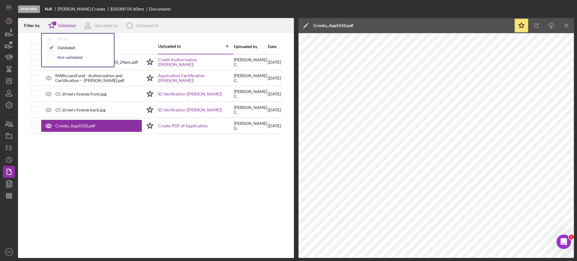
click at [65, 59] on div "Not validated" at bounding box center [69, 57] width 25 height 5
checkbox input "true"
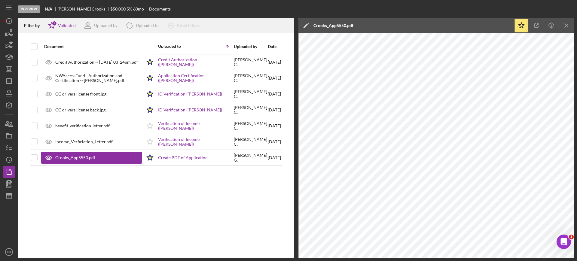
click at [120, 198] on div "Document Uploaded to Icon/Table Sort Arrow Uploaded by Date Credit Authorizatio…" at bounding box center [156, 148] width 276 height 219
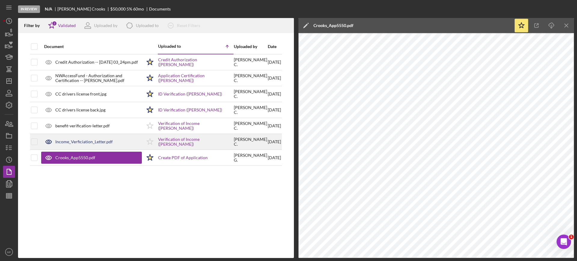
click at [91, 141] on div "Income_Verficiation_Letter.pdf" at bounding box center [83, 142] width 57 height 5
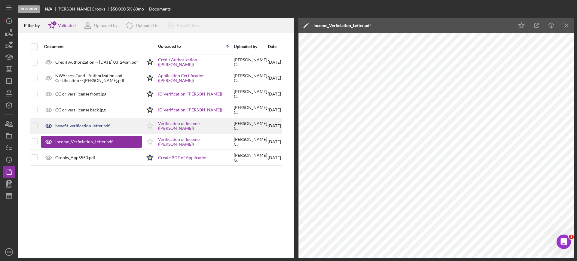
click at [88, 124] on div "benefit-verification-letter.pdf" at bounding box center [82, 126] width 54 height 5
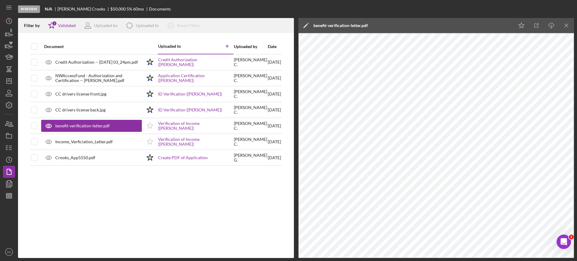
click at [342, 26] on div "benefit-verification-letter.pdf" at bounding box center [341, 25] width 54 height 5
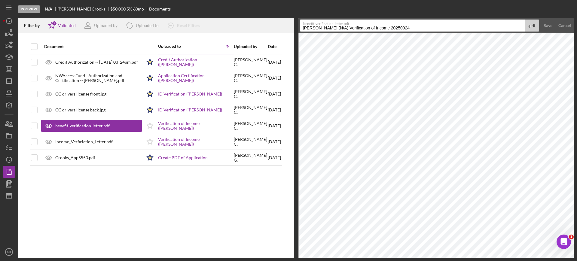
drag, startPoint x: 419, startPoint y: 26, endPoint x: 263, endPoint y: 39, distance: 156.3
click at [263, 39] on div "Filter by Icon/Star 2 Validated Uploaded by Icon/Product Uploaded to Icon/Clear…" at bounding box center [296, 138] width 556 height 240
type input "s"
click at [311, 27] on input "SS Award Letter" at bounding box center [412, 26] width 225 height 12
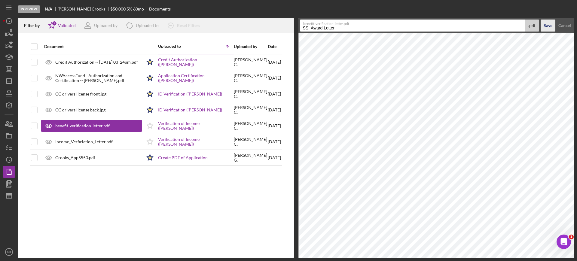
type input "SS_Award Letter"
click at [548, 28] on div "Save" at bounding box center [548, 26] width 9 height 12
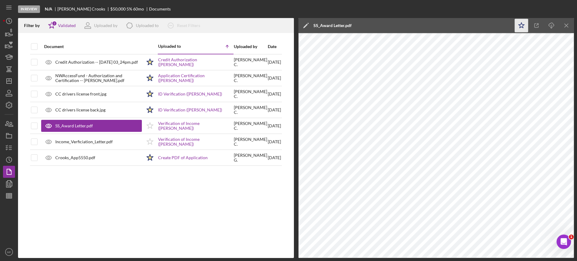
click at [521, 26] on icon "Icon/Star" at bounding box center [522, 26] width 14 height 14
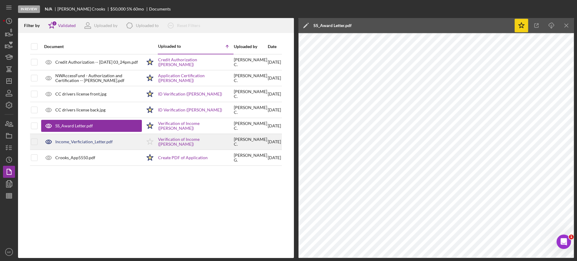
click at [98, 142] on div "Income_Verficiation_Letter.pdf" at bounding box center [83, 142] width 57 height 5
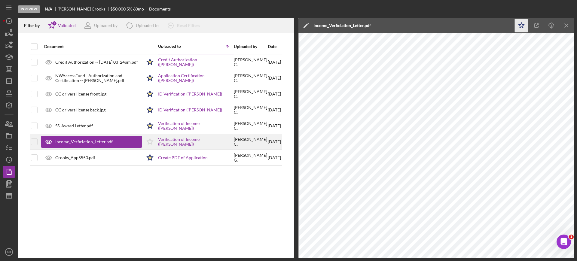
click at [103, 141] on div "Income_Verficiation_Letter.pdf" at bounding box center [83, 142] width 57 height 5
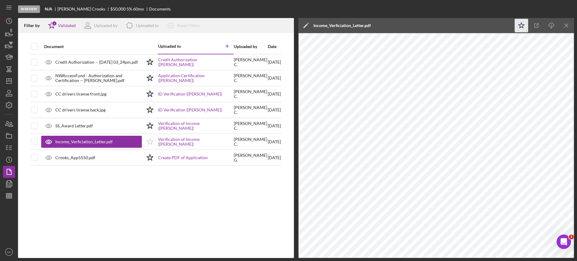
click at [386, 26] on div "Icon/Edit Income_Verficiation_Letter.pdf" at bounding box center [407, 25] width 216 height 15
click at [307, 24] on polygon at bounding box center [305, 26] width 5 height 5
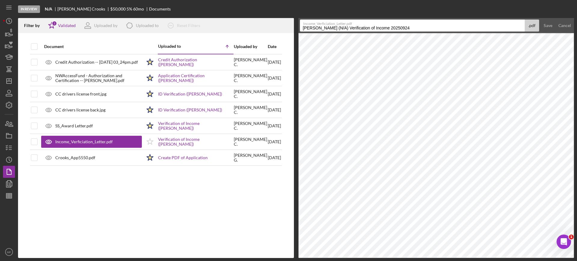
drag, startPoint x: 417, startPoint y: 28, endPoint x: 268, endPoint y: 39, distance: 148.9
click at [268, 39] on div "Filter by Icon/Star 2 Validated Uploaded by Icon/Product Uploaded to Icon/Clear…" at bounding box center [296, 138] width 556 height 240
type input "Retirement_income verification"
click at [551, 24] on div "Save" at bounding box center [548, 26] width 9 height 12
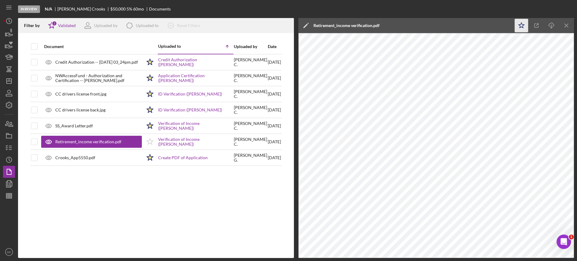
click at [519, 27] on icon "Icon/Star" at bounding box center [522, 26] width 14 height 14
click at [5, 146] on icon "button" at bounding box center [9, 147] width 15 height 15
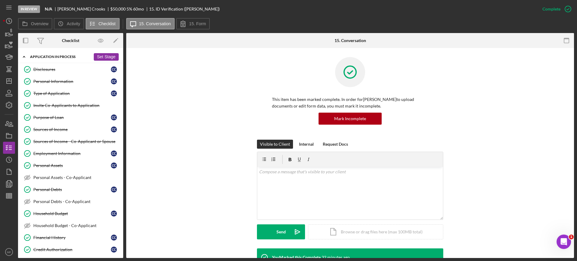
click at [66, 55] on div "Application In Process" at bounding box center [60, 57] width 61 height 4
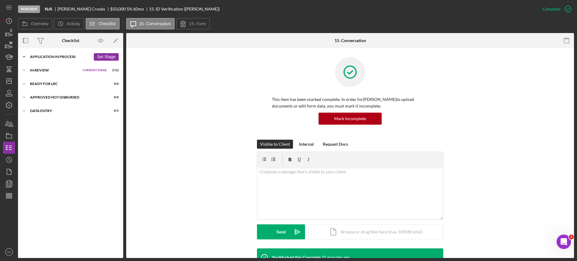
click at [55, 54] on div "Icon/Expander Application In Process 16 / 25 Set Stage" at bounding box center [70, 57] width 105 height 12
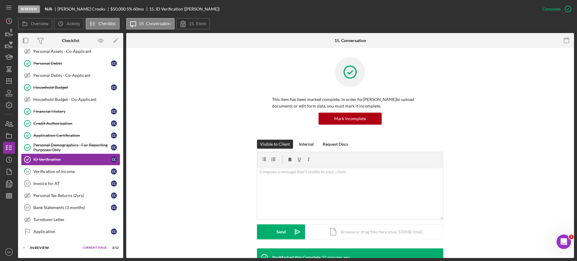
scroll to position [133, 0]
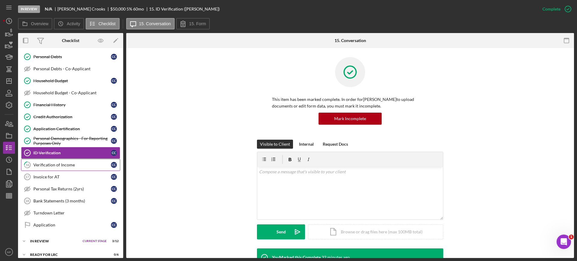
click at [64, 163] on div "Verification of Income" at bounding box center [72, 165] width 78 height 5
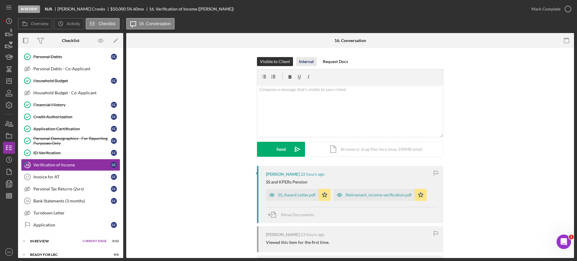
click at [305, 61] on div "Internal" at bounding box center [306, 61] width 15 height 9
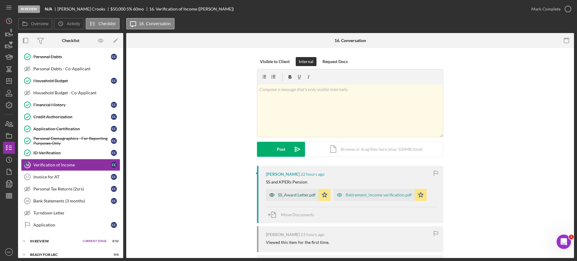
click at [302, 194] on div "SS_Award Letter.pdf" at bounding box center [297, 195] width 38 height 5
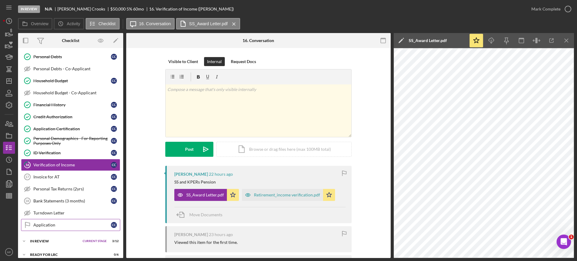
scroll to position [166, 0]
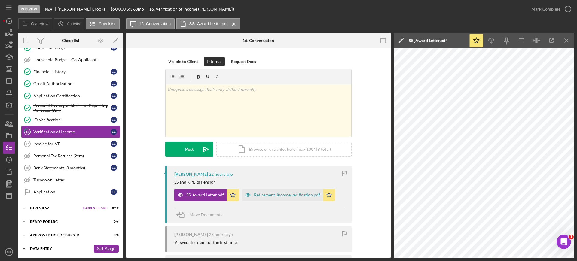
click at [46, 246] on div "Icon/Expander Data Entry 0 / 5 Set Stage" at bounding box center [70, 249] width 105 height 12
click at [41, 246] on div "Icon/Expander Data Entry 0 / 5 Set Stage" at bounding box center [70, 249] width 105 height 12
click at [44, 246] on div "Icon/Expander Data Entry 0 / 5 Set Stage" at bounding box center [70, 249] width 105 height 12
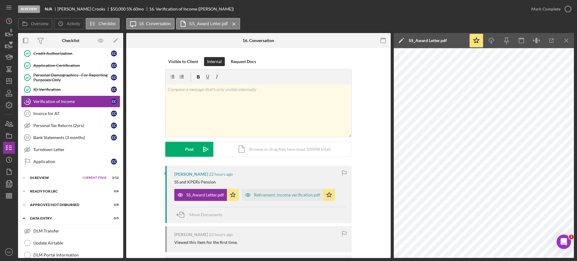
scroll to position [229, 0]
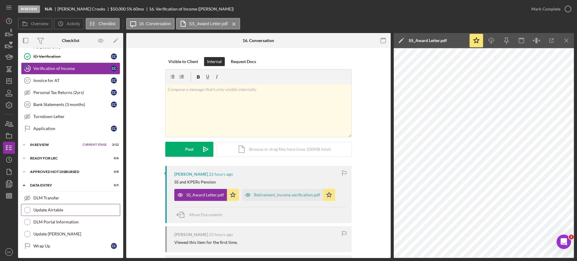
click at [60, 210] on div "Update Airtable" at bounding box center [76, 210] width 87 height 5
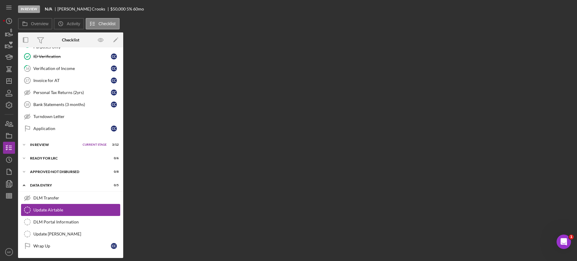
scroll to position [229, 0]
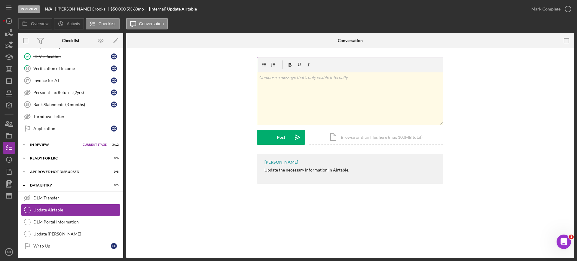
click at [311, 82] on div "v Color teal Color pink Remove color Add row above Add row below Add column bef…" at bounding box center [350, 98] width 186 height 53
drag, startPoint x: 300, startPoint y: 75, endPoint x: 173, endPoint y: 68, distance: 126.8
click at [173, 68] on div "v Color teal Color pink Remove color Add row above Add row below Add column bef…" at bounding box center [350, 105] width 430 height 97
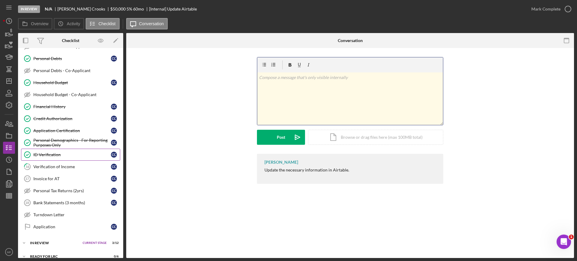
scroll to position [188, 0]
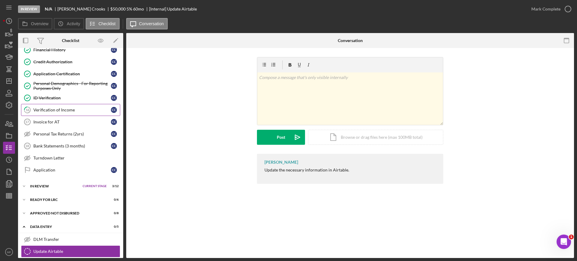
click at [66, 110] on div "Verification of Income" at bounding box center [72, 110] width 78 height 5
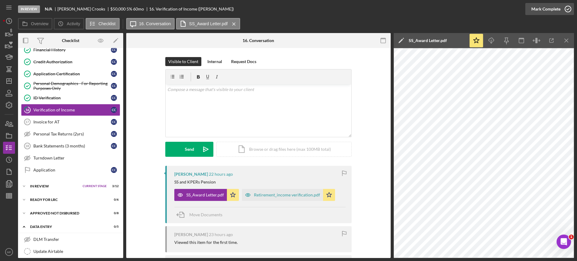
click at [567, 10] on polyline "button" at bounding box center [568, 9] width 2 height 2
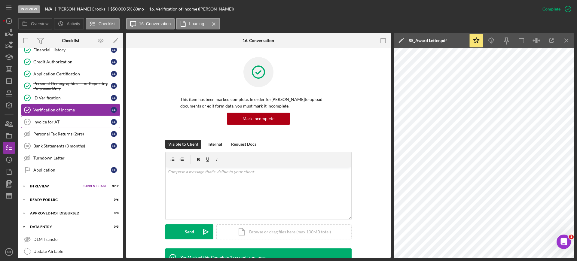
click at [48, 121] on div "Invoice for AT" at bounding box center [72, 122] width 78 height 5
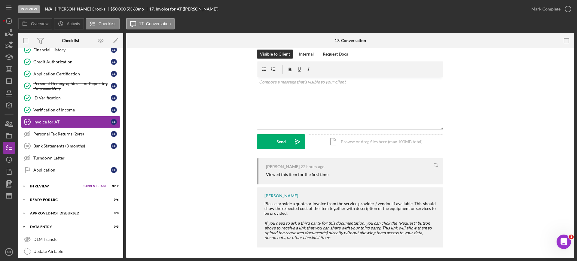
scroll to position [9, 0]
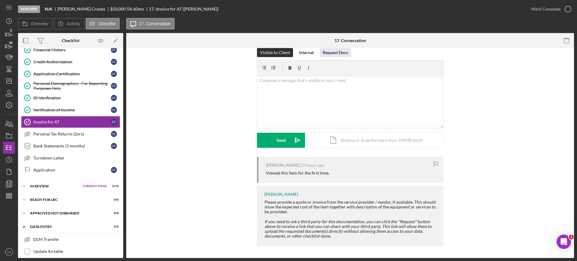
click at [333, 52] on div "Request Docs" at bounding box center [335, 52] width 25 height 9
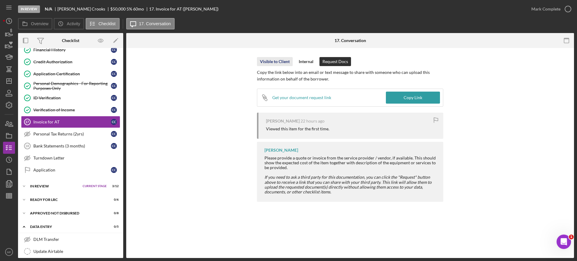
click at [284, 60] on div "Visible to Client" at bounding box center [275, 61] width 30 height 9
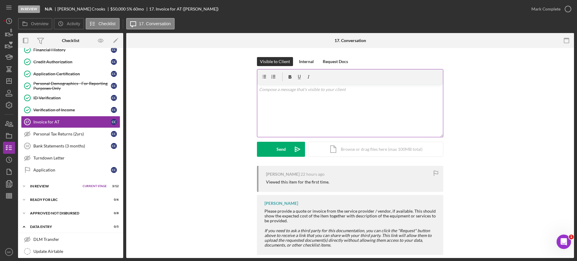
click at [269, 91] on p at bounding box center [350, 89] width 182 height 7
click at [7, 21] on circle "button" at bounding box center [8, 20] width 5 height 5
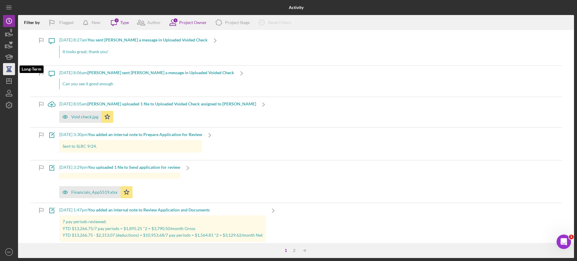
click at [6, 71] on icon "button" at bounding box center [9, 69] width 15 height 15
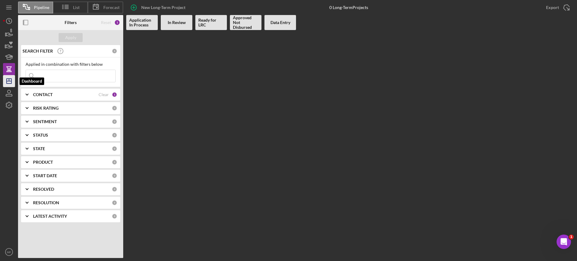
click at [11, 79] on polygon "button" at bounding box center [9, 81] width 5 height 5
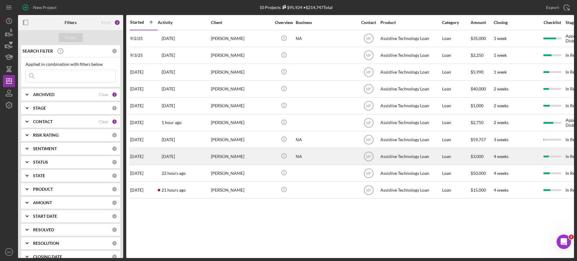
click at [248, 158] on div "[PERSON_NAME]" at bounding box center [241, 157] width 60 height 16
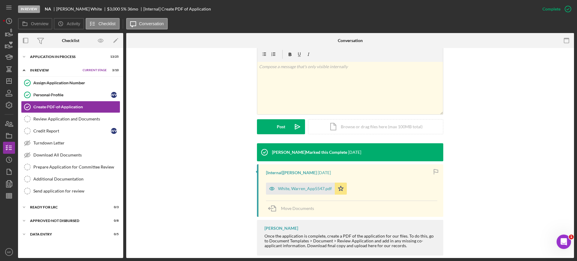
scroll to position [103, 0]
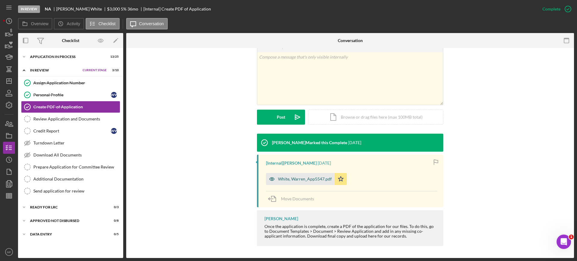
click at [302, 180] on div "White, Warren_App5547.pdf" at bounding box center [305, 179] width 54 height 5
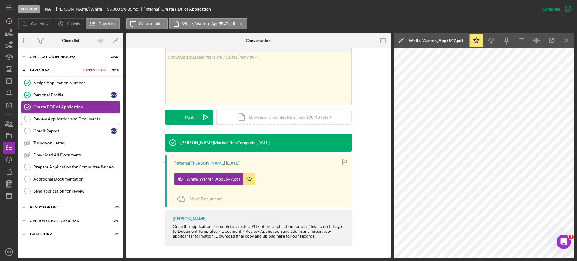
click at [55, 118] on div "Review Application and Documents" at bounding box center [76, 119] width 87 height 5
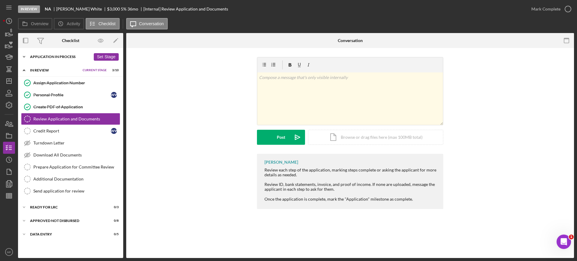
click at [65, 55] on div "Application In Process" at bounding box center [60, 57] width 61 height 4
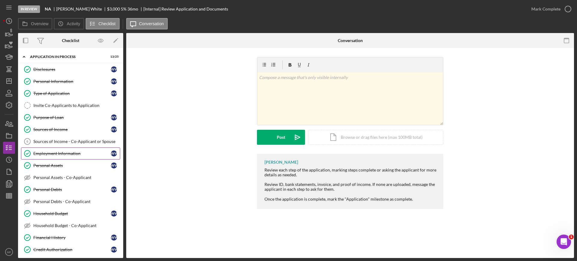
click at [58, 153] on div "Employment Information" at bounding box center [72, 153] width 78 height 5
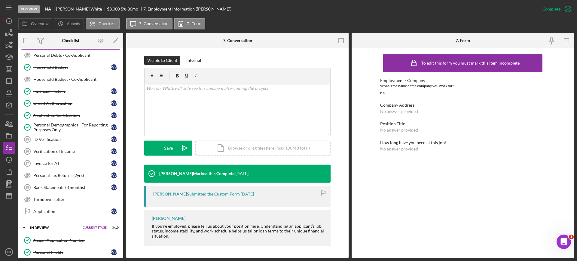
scroll to position [150, 0]
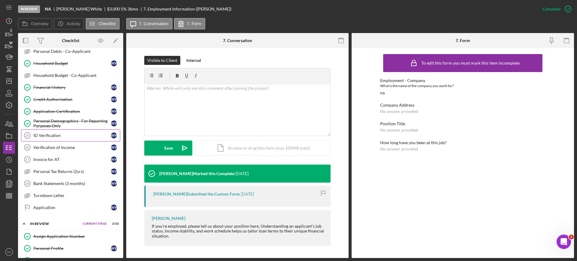
click at [53, 136] on div "ID Verification" at bounding box center [72, 135] width 78 height 5
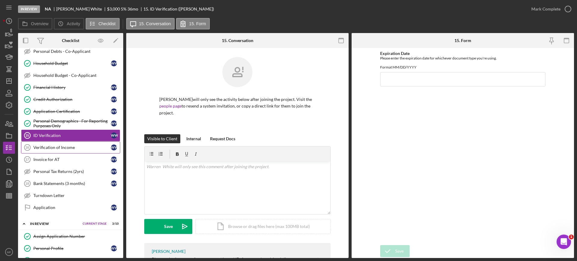
click at [48, 143] on link "Verification of Income 16 Verification of Income W W" at bounding box center [70, 148] width 99 height 12
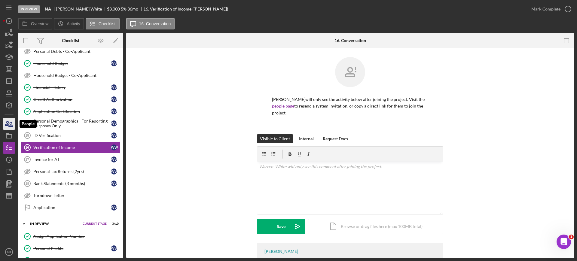
click at [10, 125] on icon "button" at bounding box center [9, 123] width 15 height 15
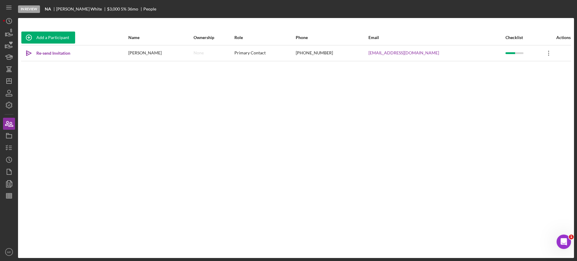
click at [543, 53] on icon "Icon/Overflow" at bounding box center [548, 53] width 15 height 15
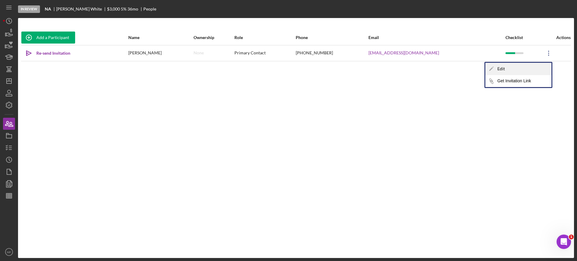
click at [500, 72] on div "Icon/Edit Edit" at bounding box center [519, 69] width 66 height 12
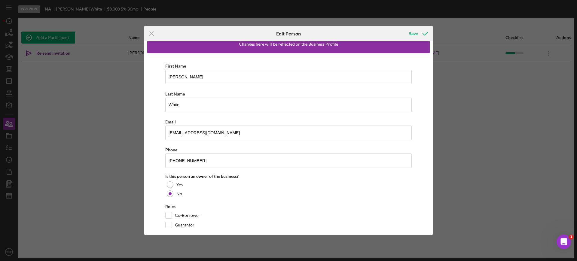
scroll to position [17, 0]
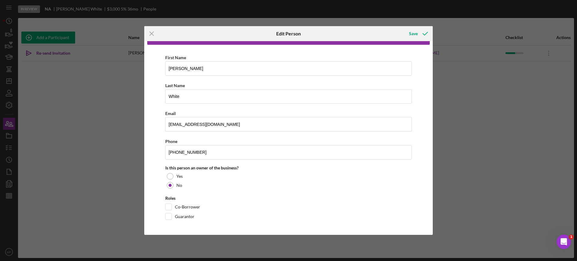
click at [469, 158] on div "Icon/Menu Close Edit Person Save Changes here will be reflected on the Business…" at bounding box center [288, 130] width 577 height 261
drag, startPoint x: 223, startPoint y: 149, endPoint x: 133, endPoint y: 155, distance: 90.6
click at [133, 155] on div "Icon/Menu Close Edit Person Save Changes here will be reflected on the Business…" at bounding box center [288, 130] width 577 height 261
type input "(971) 340-4237"
click at [417, 33] on div "Save" at bounding box center [413, 34] width 9 height 12
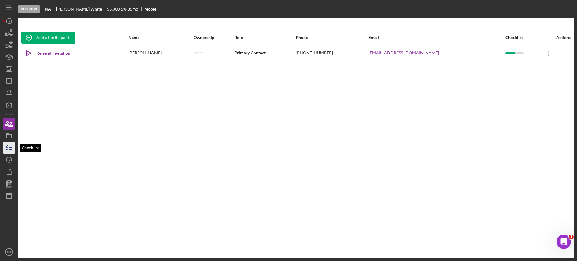
click at [6, 149] on icon "button" at bounding box center [9, 147] width 15 height 15
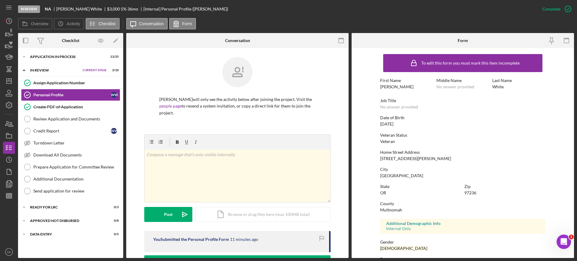
click at [55, 50] on div "Icon/Expander Application In Process 13 / 25 Set Stage Icon/Expander In Review …" at bounding box center [70, 153] width 105 height 210
click at [58, 56] on div "Application In Process" at bounding box center [60, 57] width 61 height 4
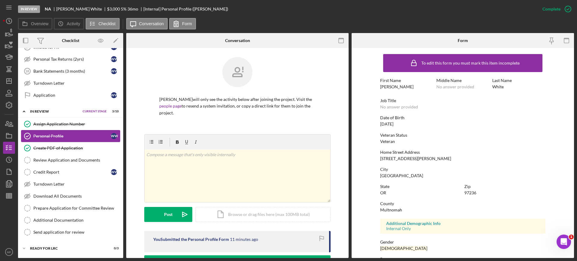
scroll to position [263, 0]
click at [71, 157] on link "Review Application and Documents Review Application and Documents" at bounding box center [70, 160] width 99 height 12
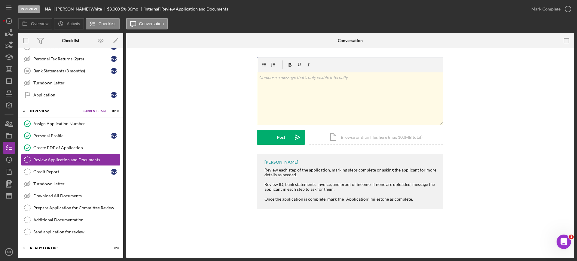
click at [290, 80] on p at bounding box center [350, 77] width 182 height 7
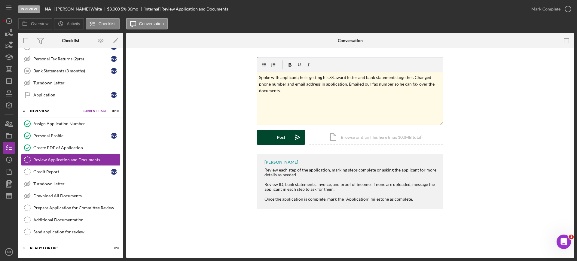
click at [277, 135] on div "Post" at bounding box center [281, 137] width 8 height 15
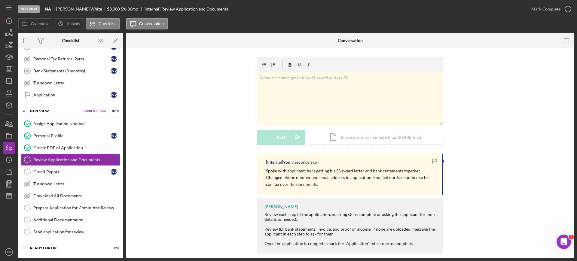
click at [269, 171] on p "Spoke with applicant; he is getting his SS award letter and bank statements tog…" at bounding box center [351, 178] width 170 height 20
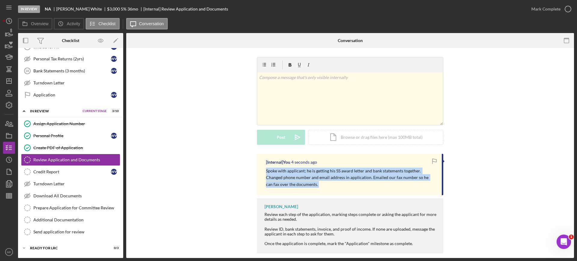
click at [269, 171] on p "Spoke with applicant; he is getting his SS award letter and bank statements tog…" at bounding box center [351, 178] width 170 height 20
copy div "Spoke with applicant; he is getting his SS award letter and bank statements tog…"
click at [201, 201] on div "[Internal] You 35 minutes ago Spoke with applicant; he is getting his SS award …" at bounding box center [350, 205] width 430 height 103
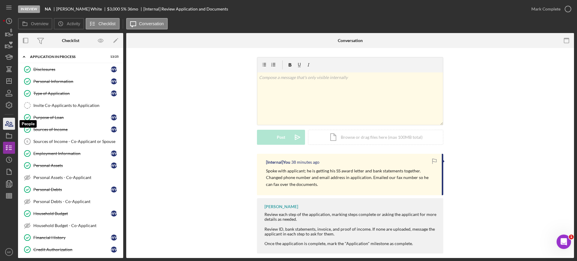
click at [11, 127] on icon "button" at bounding box center [11, 124] width 4 height 4
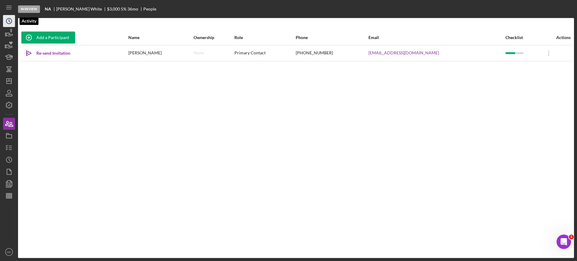
click at [8, 21] on icon "Icon/History" at bounding box center [9, 21] width 15 height 15
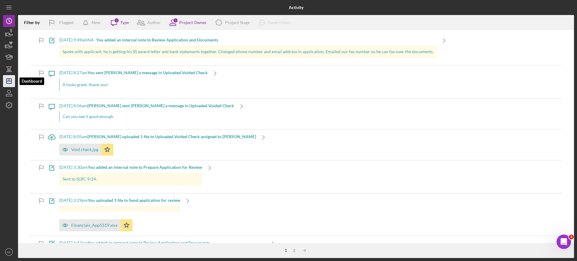
click at [11, 78] on icon "Icon/Dashboard" at bounding box center [9, 81] width 15 height 15
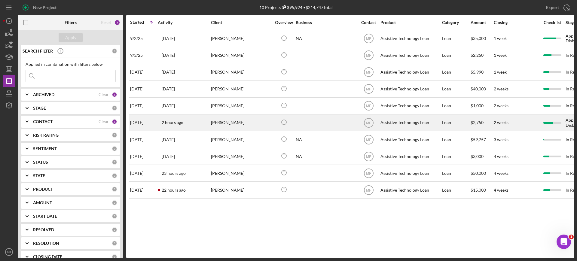
click at [253, 123] on div "[PERSON_NAME]" at bounding box center [241, 123] width 60 height 16
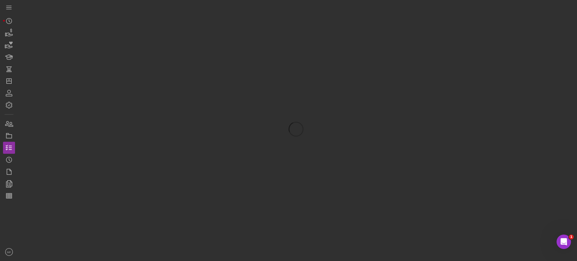
click at [253, 123] on div at bounding box center [296, 129] width 556 height 258
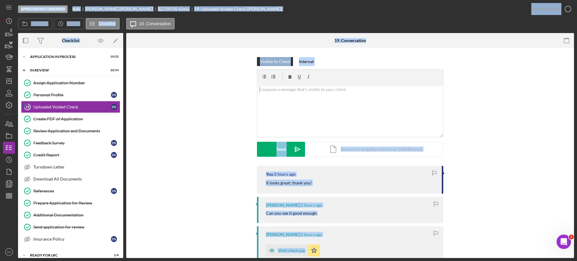
click at [187, 161] on div "Visible to Client Internal v Color teal Color pink Remove color Add row above A…" at bounding box center [350, 111] width 430 height 109
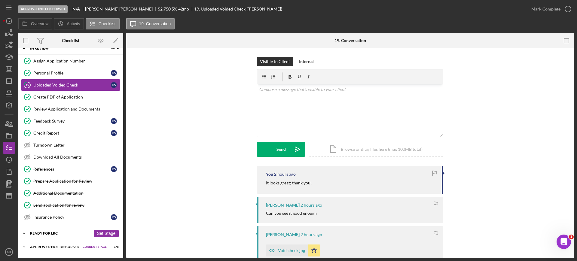
scroll to position [34, 0]
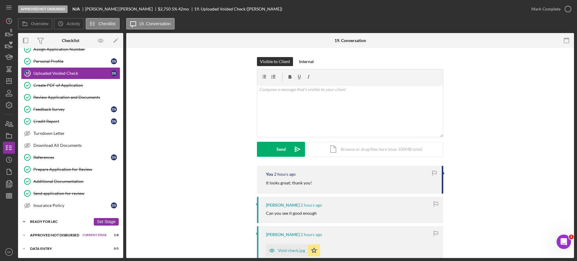
click at [58, 220] on div "Ready for LRC" at bounding box center [60, 222] width 61 height 4
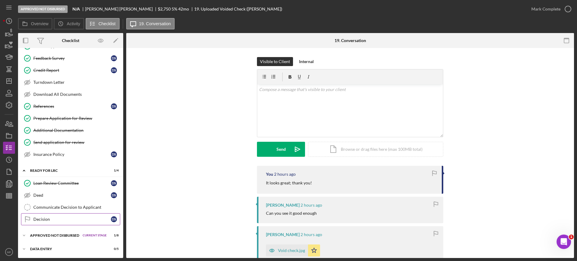
scroll to position [85, 0]
click at [65, 206] on div "Communicate Decision to Applicant" at bounding box center [76, 207] width 87 height 5
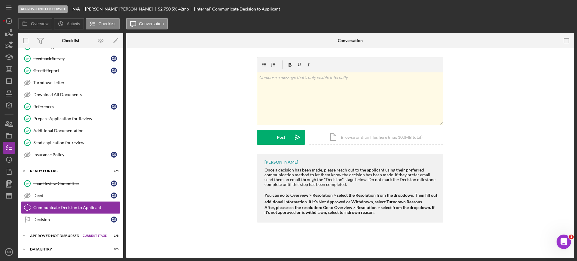
scroll to position [85, 0]
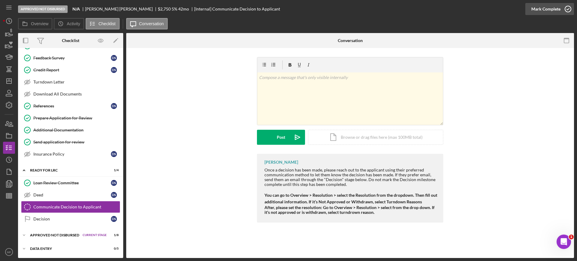
click at [566, 10] on icon "button" at bounding box center [568, 9] width 15 height 15
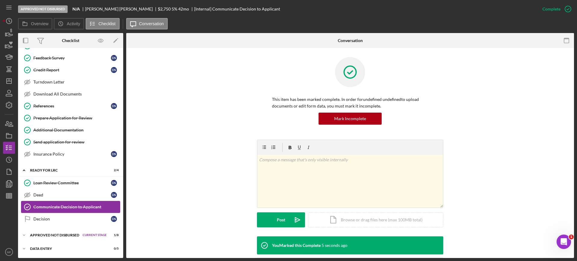
click at [55, 205] on div "Communicate Decision to Applicant" at bounding box center [76, 207] width 87 height 5
click at [51, 218] on div "Decision" at bounding box center [72, 219] width 78 height 5
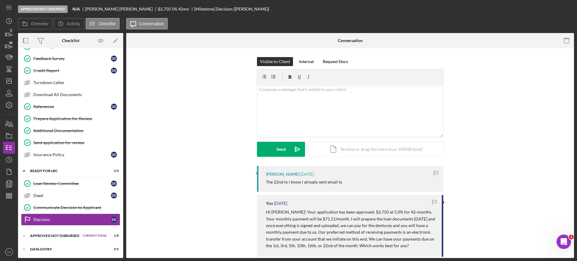
scroll to position [85, 0]
click at [561, 7] on icon "button" at bounding box center [568, 9] width 15 height 15
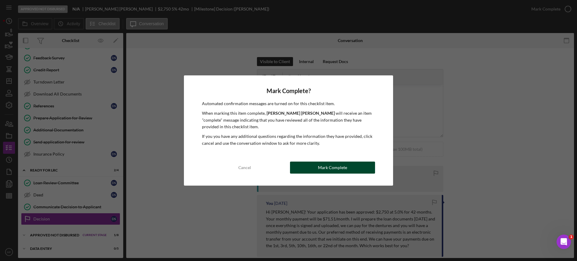
click at [327, 168] on div "Mark Complete" at bounding box center [332, 168] width 29 height 12
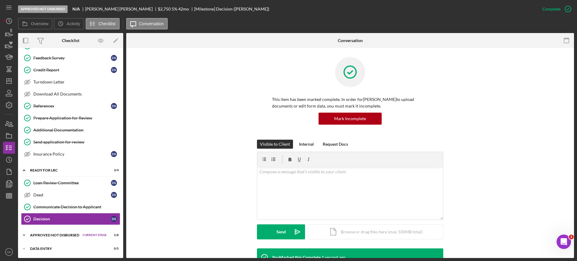
click at [51, 234] on div "Approved Not Disbursed" at bounding box center [55, 236] width 50 height 4
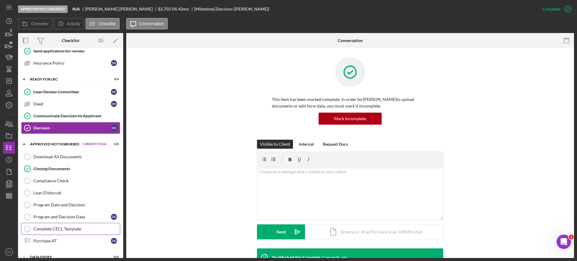
scroll to position [185, 0]
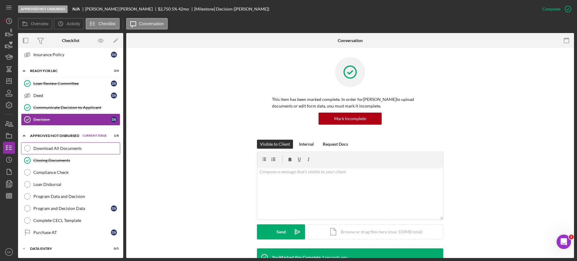
click at [69, 150] on div "Download All Documents" at bounding box center [76, 148] width 87 height 5
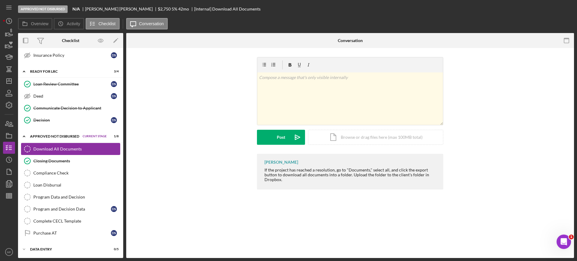
scroll to position [185, 0]
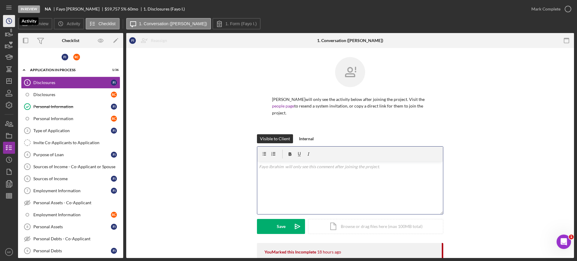
click at [11, 23] on icon "Icon/History" at bounding box center [9, 21] width 15 height 15
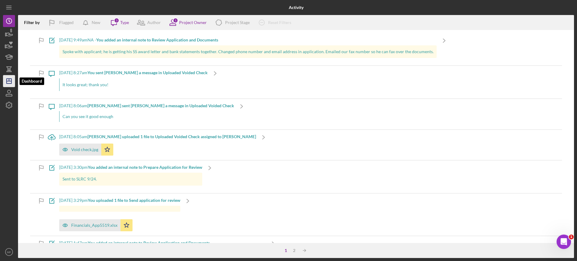
click at [9, 81] on line "button" at bounding box center [9, 81] width 5 height 0
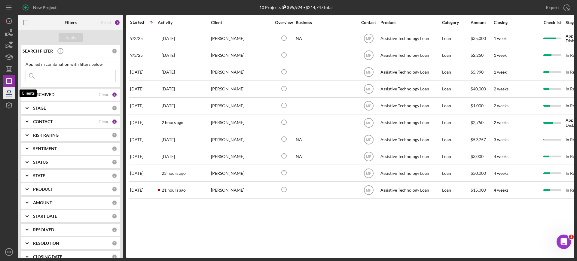
click at [11, 91] on icon "button" at bounding box center [9, 93] width 15 height 15
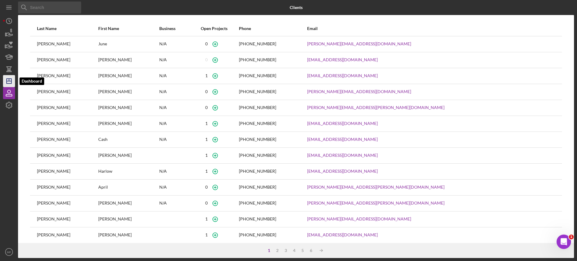
click at [11, 81] on polygon "button" at bounding box center [9, 81] width 5 height 5
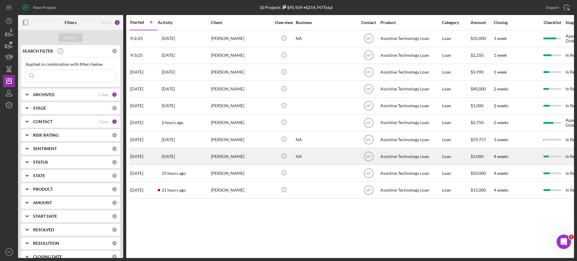
click at [316, 155] on div "NA" at bounding box center [326, 157] width 60 height 16
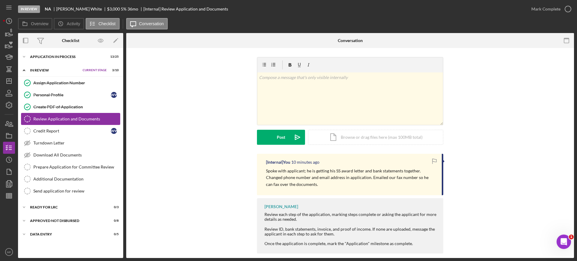
click at [78, 119] on div "Review Application and Documents" at bounding box center [76, 119] width 87 height 5
